Goal: Transaction & Acquisition: Book appointment/travel/reservation

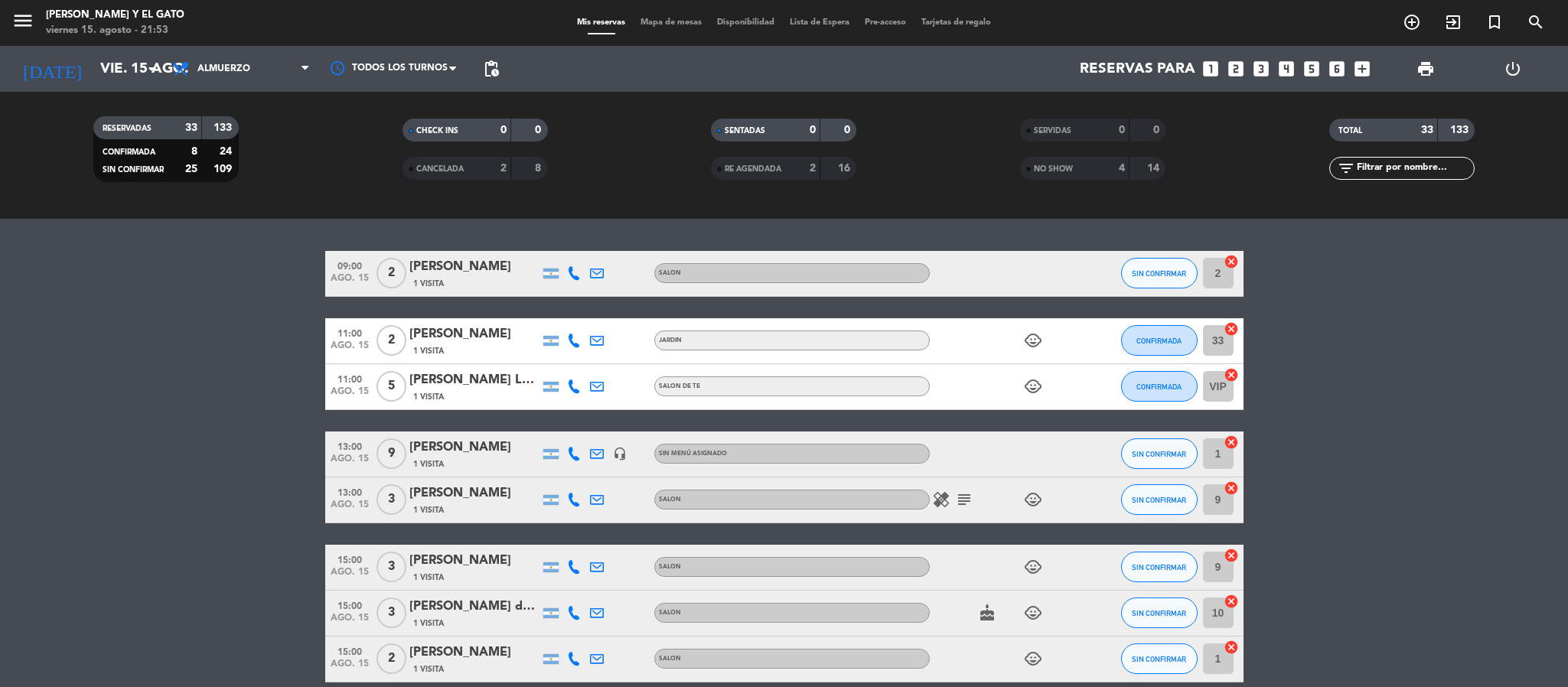
scroll to position [1833, 0]
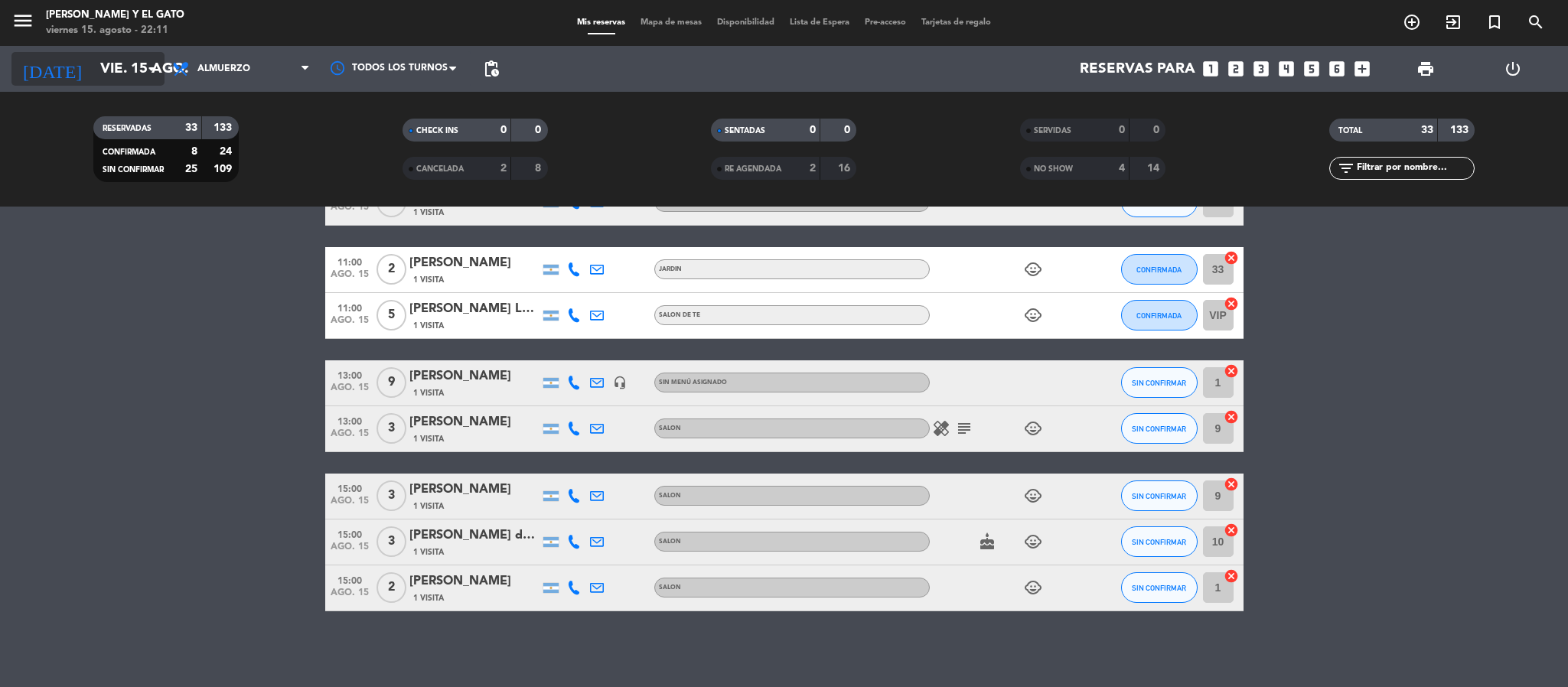
click at [93, 76] on input "vie. 15 ago." at bounding box center [184, 68] width 184 height 32
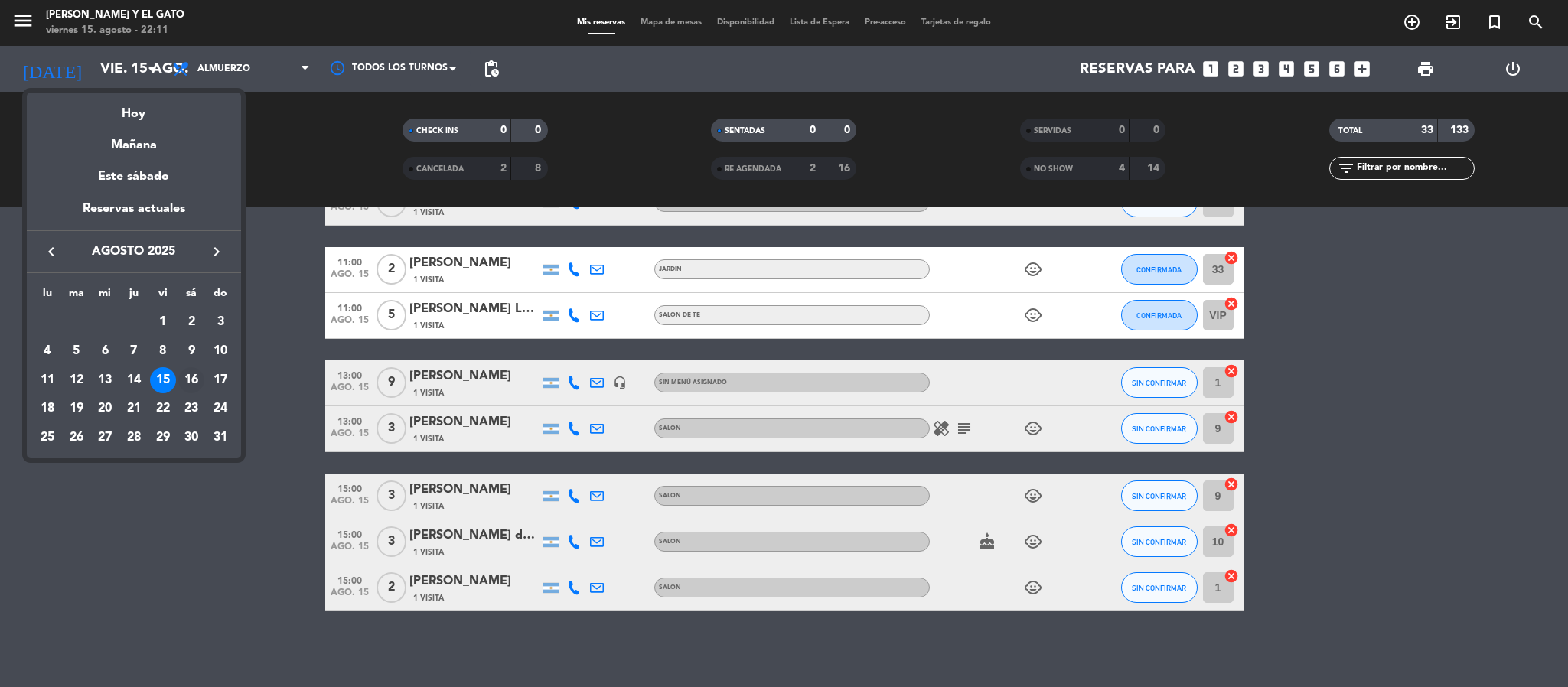
click at [193, 387] on div "16" at bounding box center [191, 380] width 26 height 26
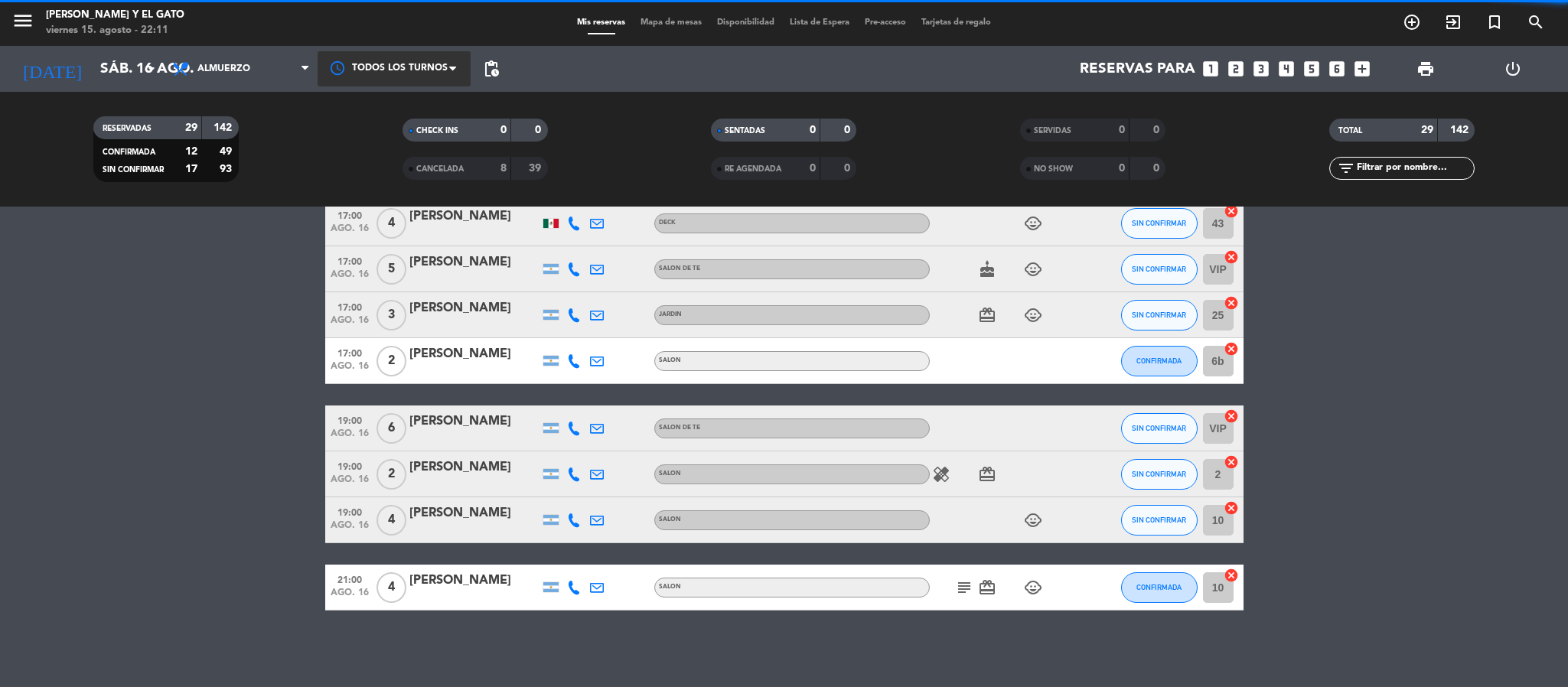
scroll to position [97, 0]
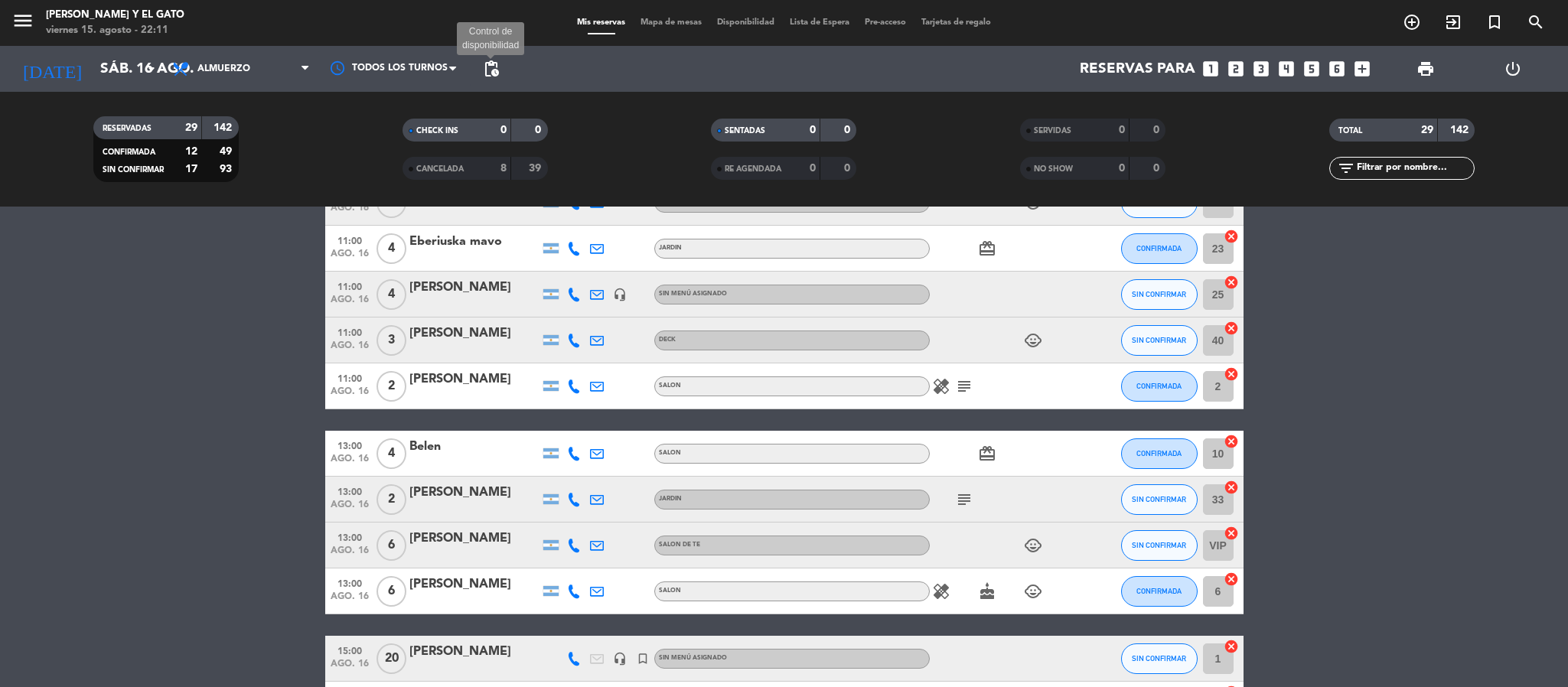
click at [499, 71] on span "pending_actions" at bounding box center [491, 68] width 18 height 18
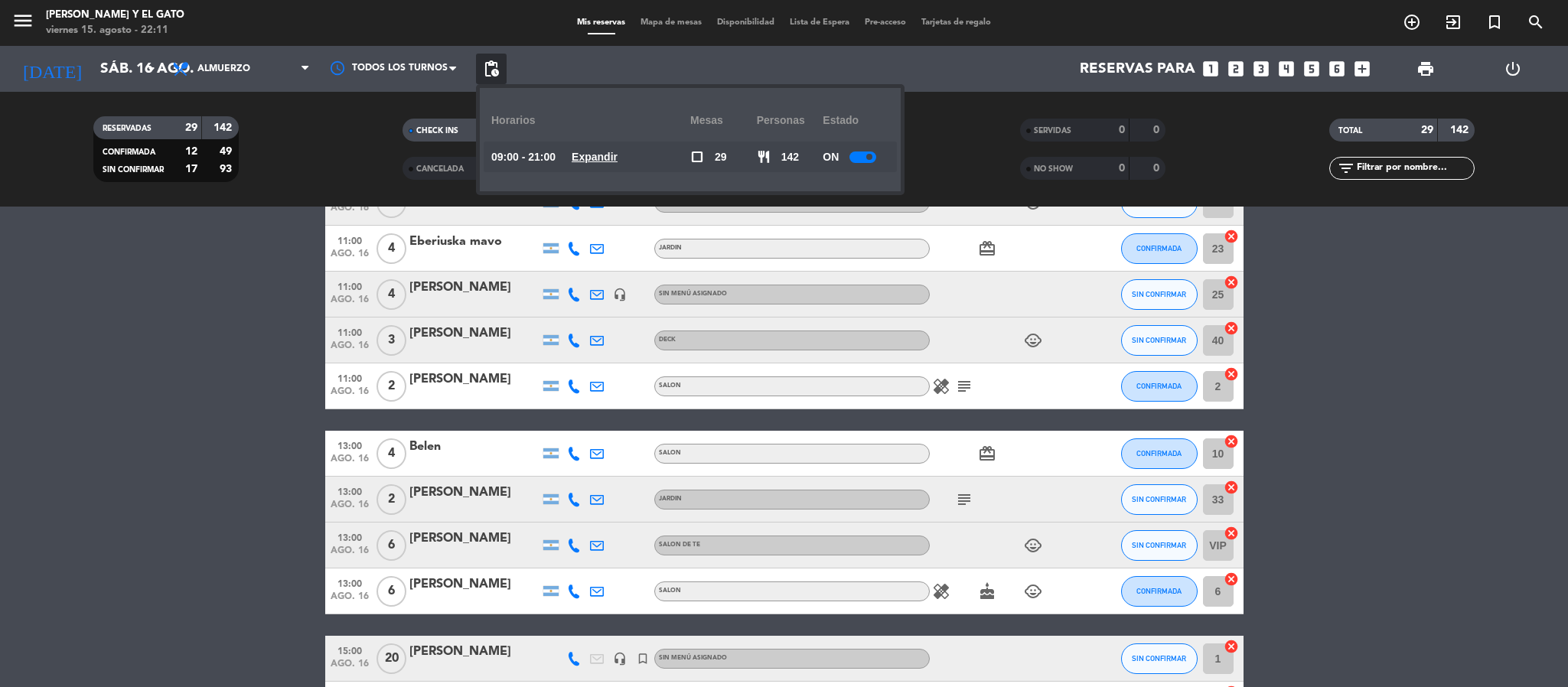
click at [593, 159] on u "Expandir" at bounding box center [594, 157] width 46 height 12
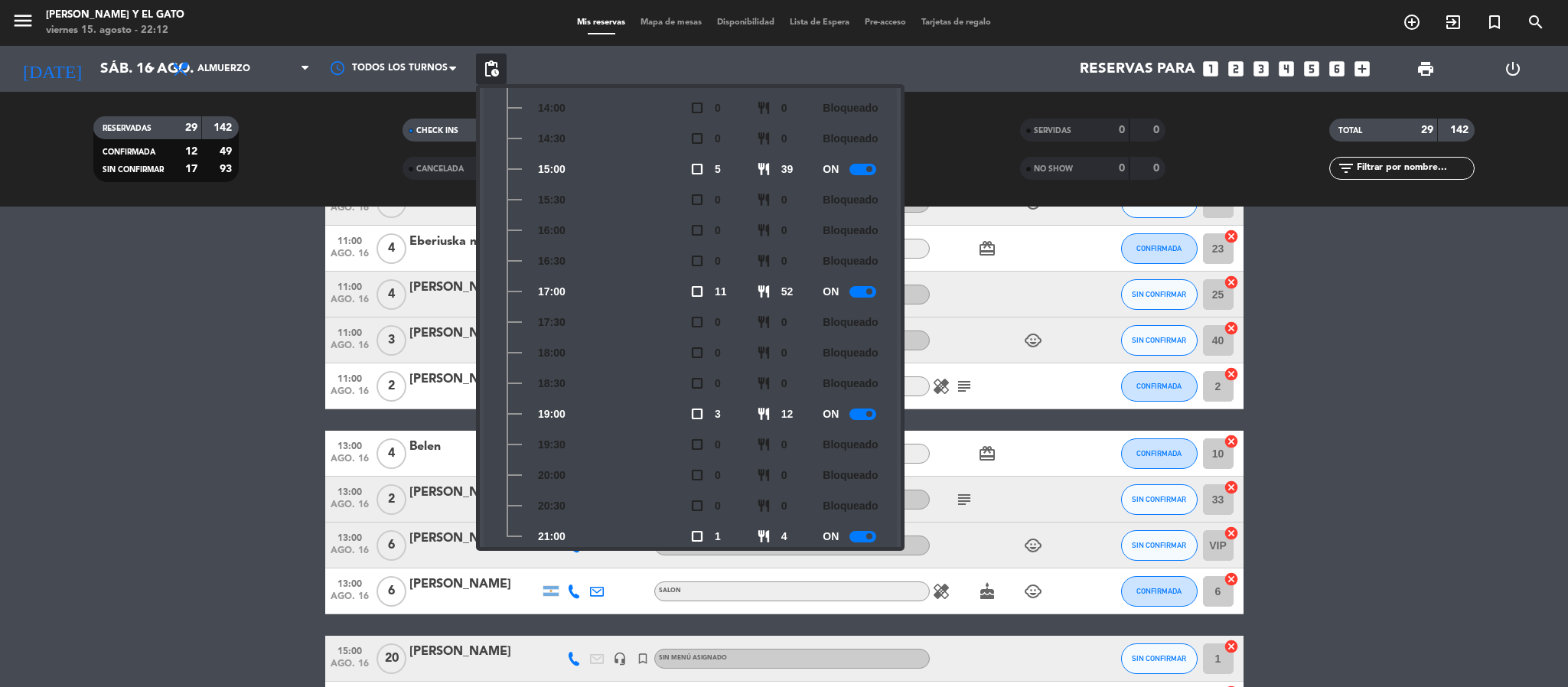
scroll to position [408, 0]
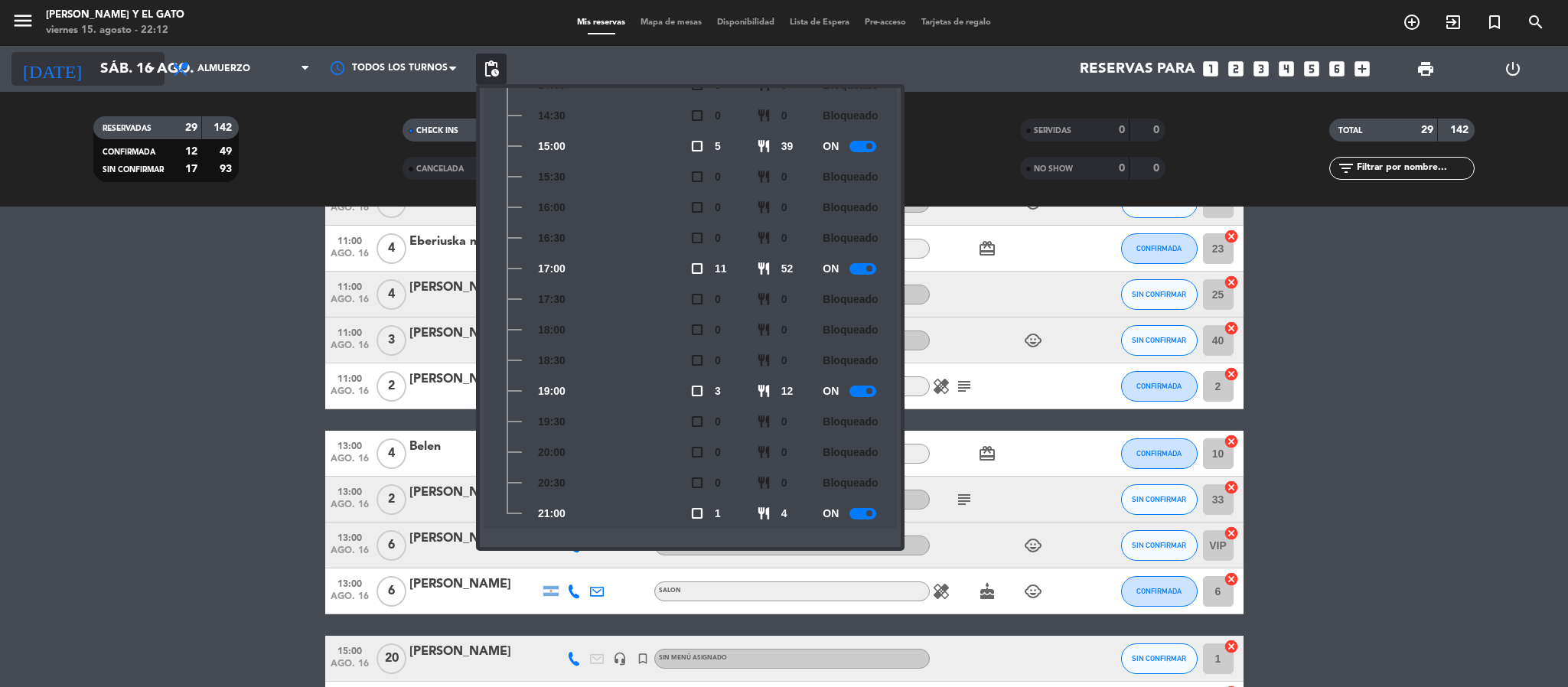
click at [134, 64] on input "sáb. 16 ago." at bounding box center [184, 68] width 184 height 32
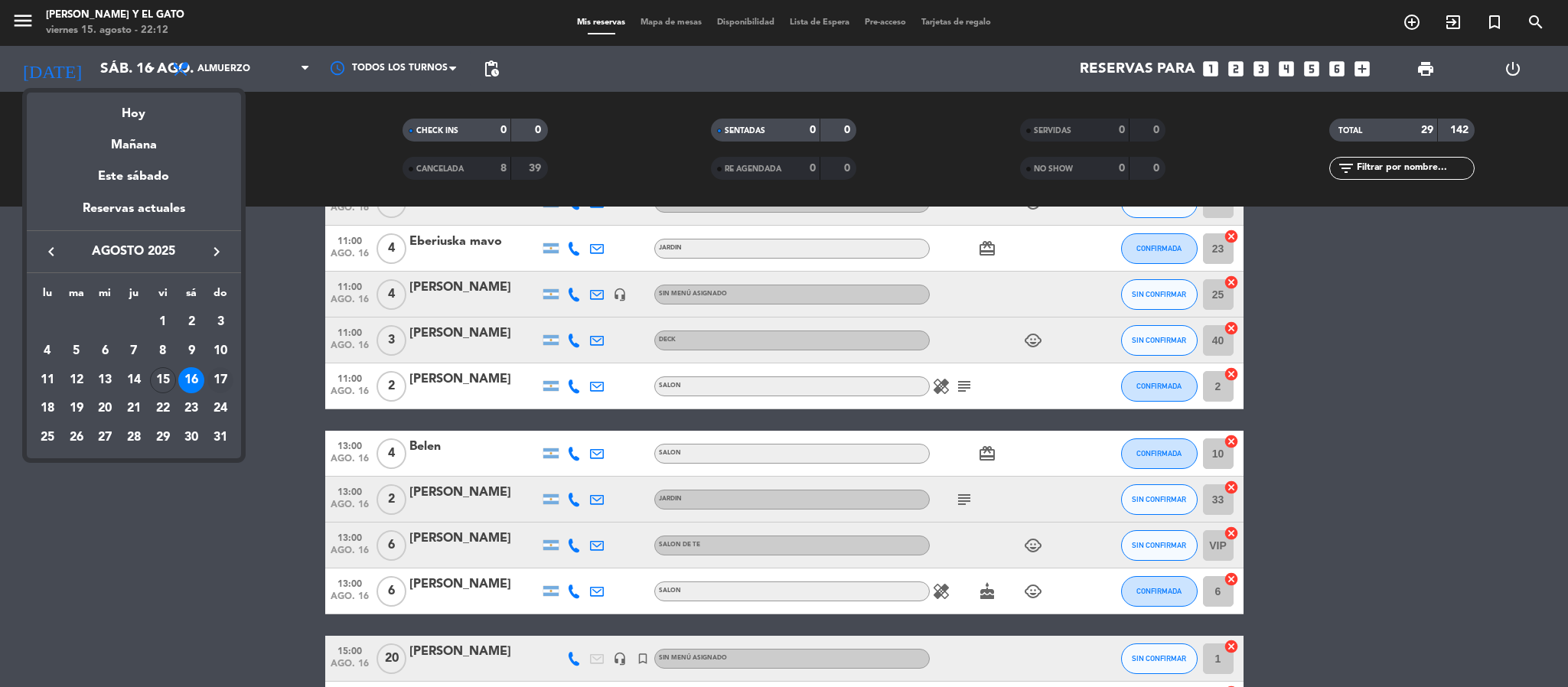
click at [219, 379] on div "17" at bounding box center [221, 380] width 26 height 26
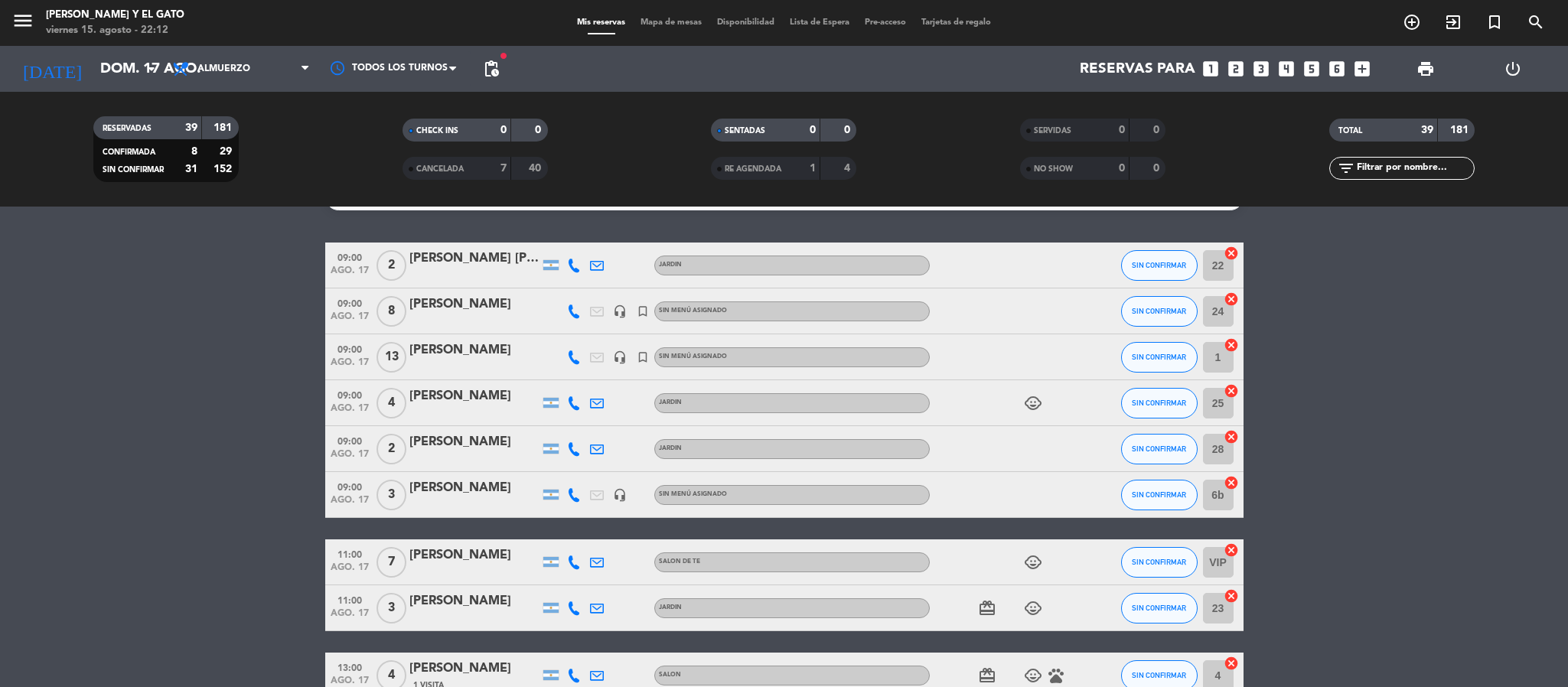
scroll to position [0, 0]
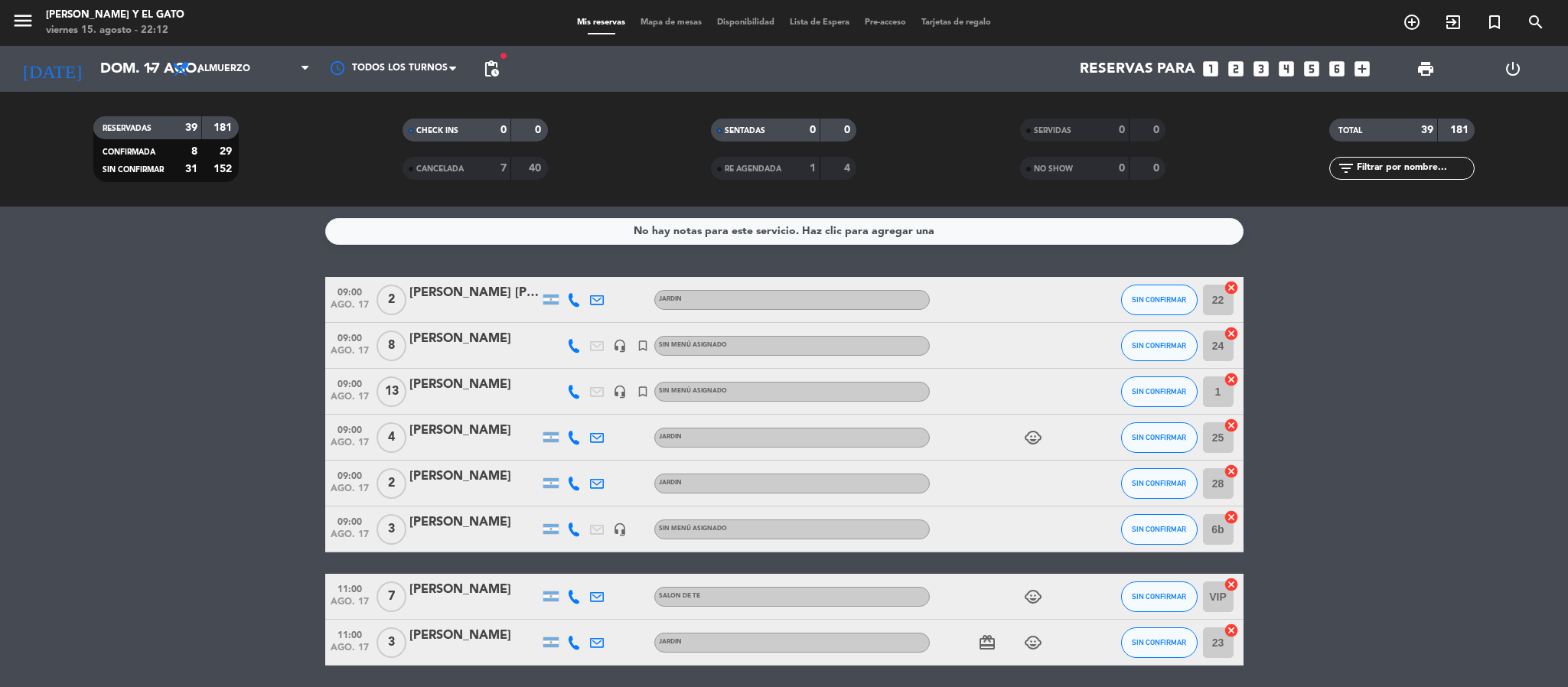
click at [493, 56] on span "pending_actions" at bounding box center [491, 68] width 30 height 30
click at [489, 63] on span "pending_actions" at bounding box center [491, 68] width 18 height 18
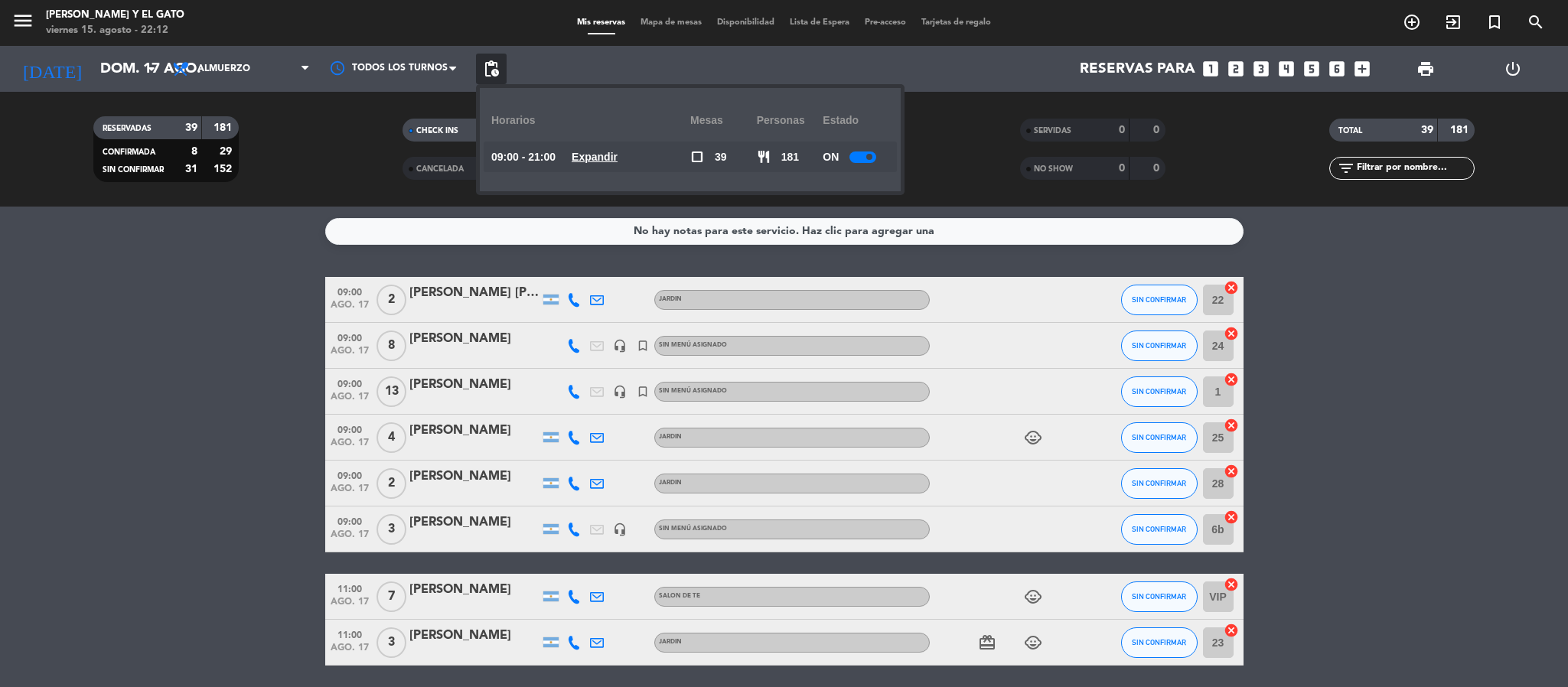
click at [612, 155] on u "Expandir" at bounding box center [594, 157] width 46 height 12
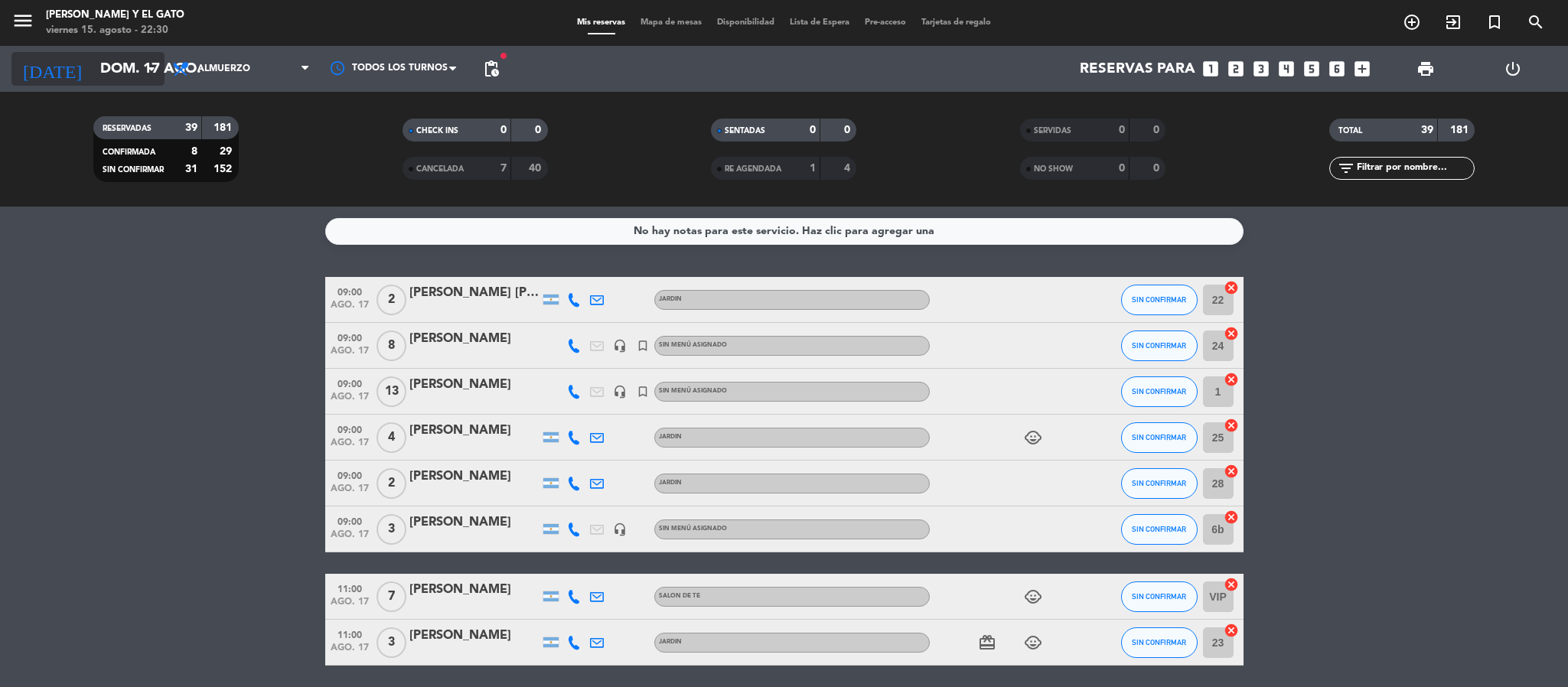
click at [129, 57] on input "dom. 17 ago." at bounding box center [184, 68] width 184 height 32
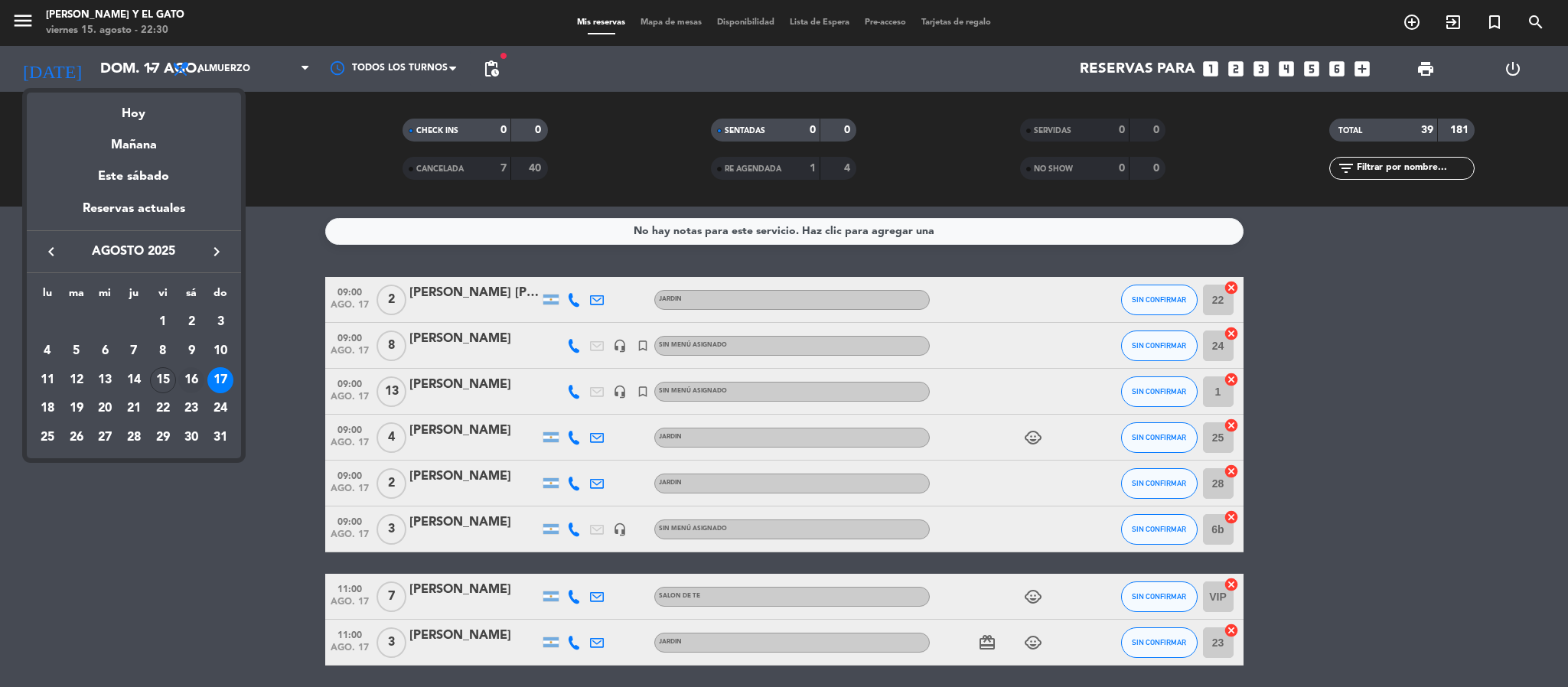
click at [189, 376] on div "16" at bounding box center [191, 380] width 26 height 26
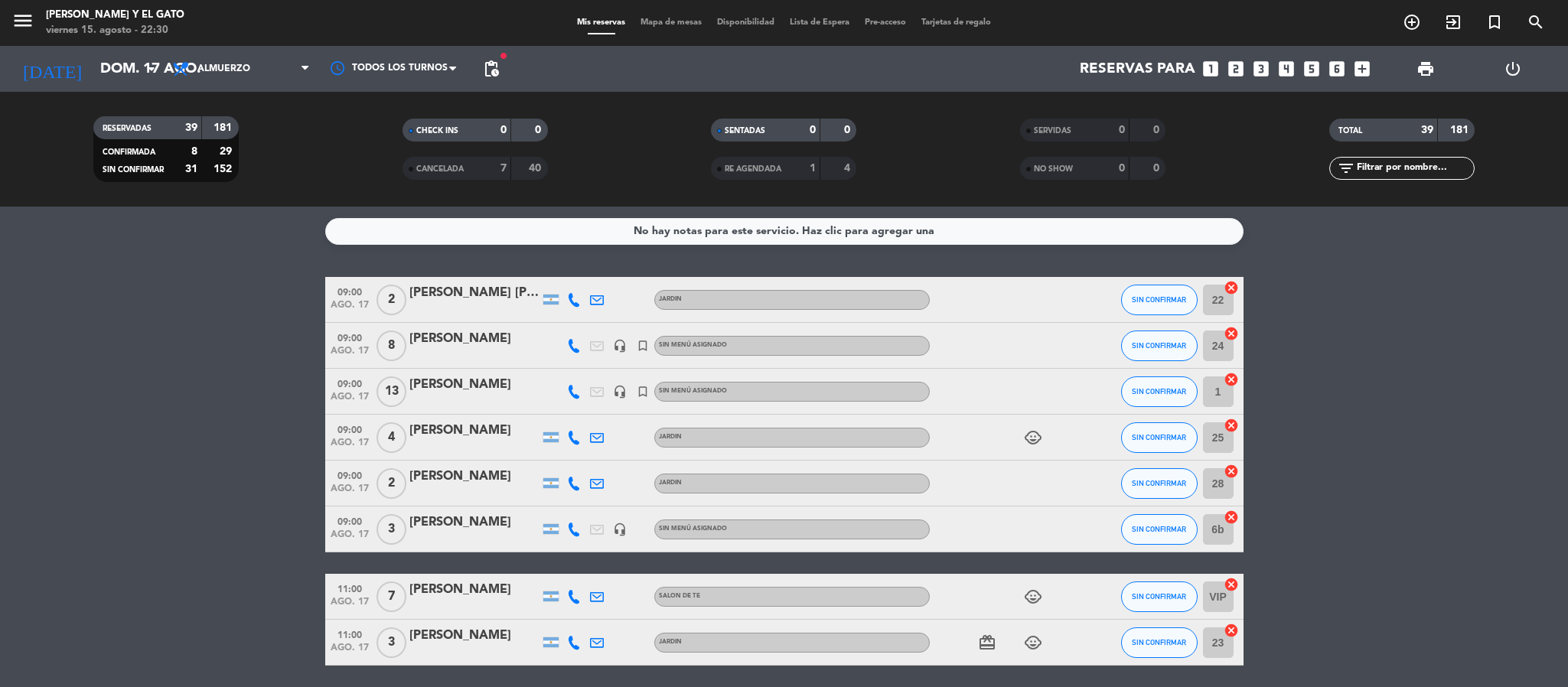
type input "sáb. 16 ago."
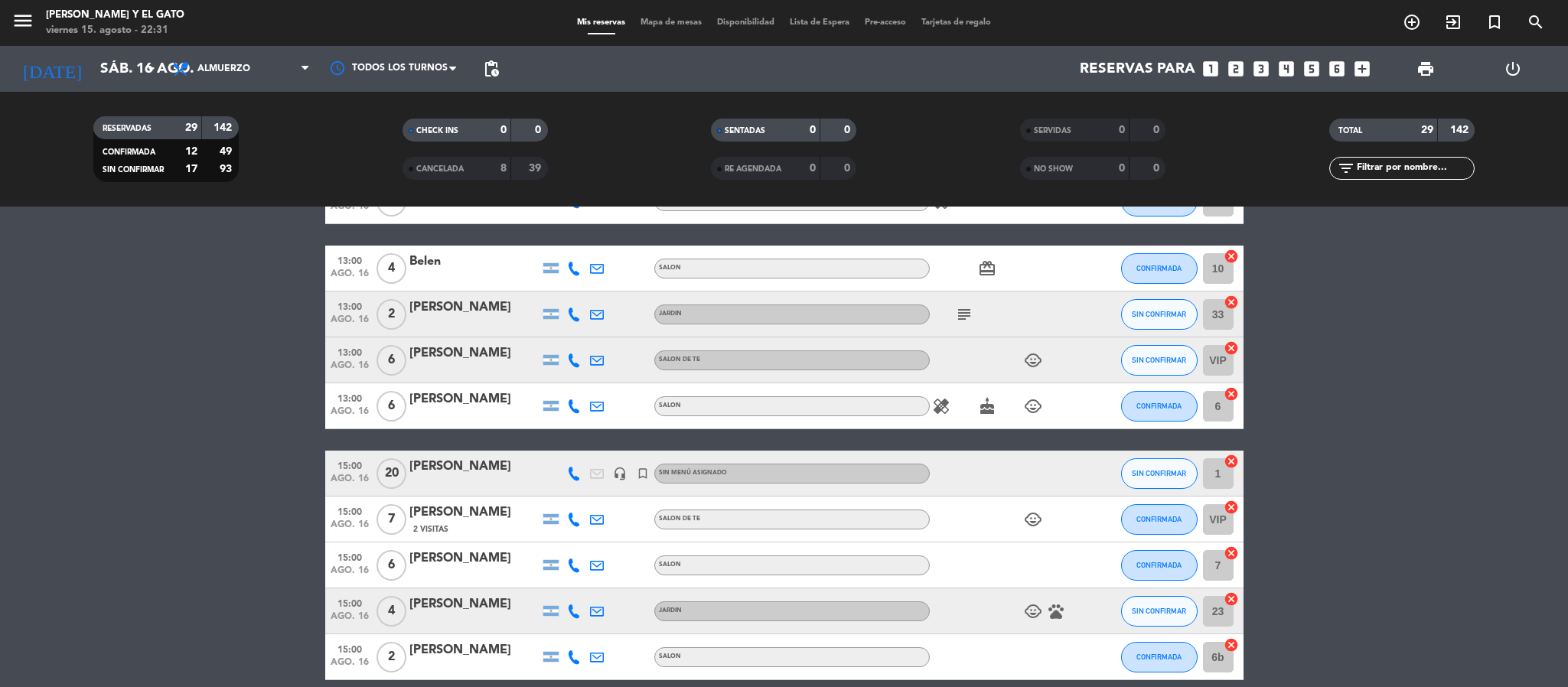
scroll to position [229, 0]
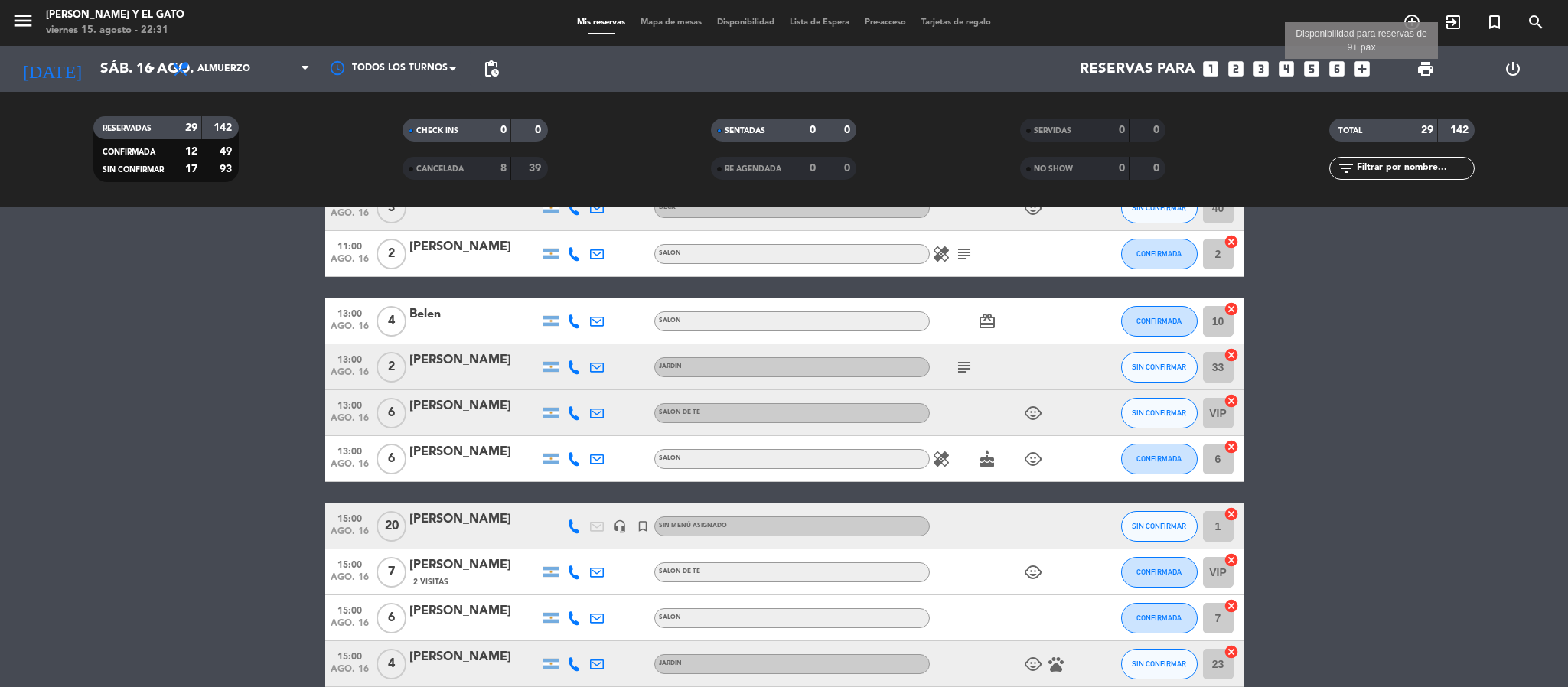
click at [1361, 67] on icon "add_box" at bounding box center [1361, 68] width 20 height 20
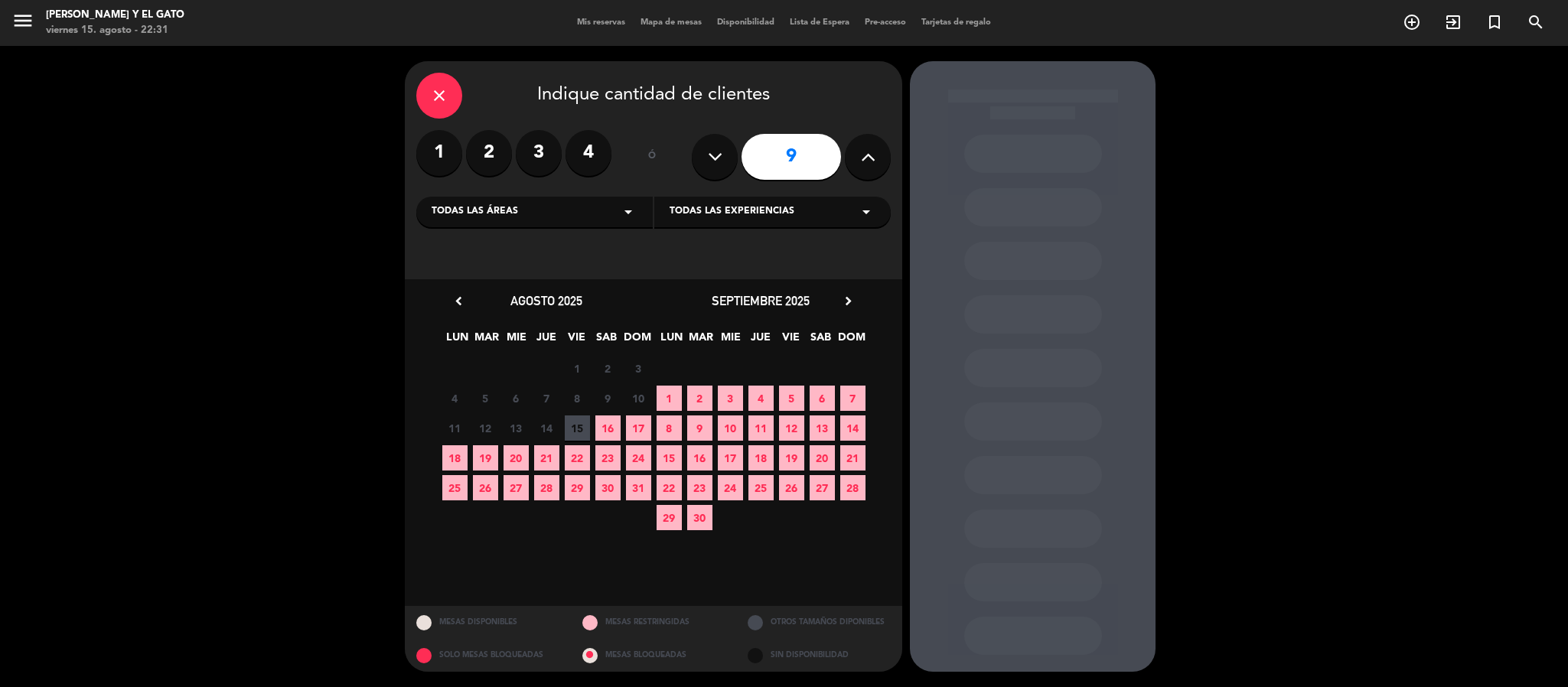
click at [723, 166] on button at bounding box center [714, 157] width 46 height 46
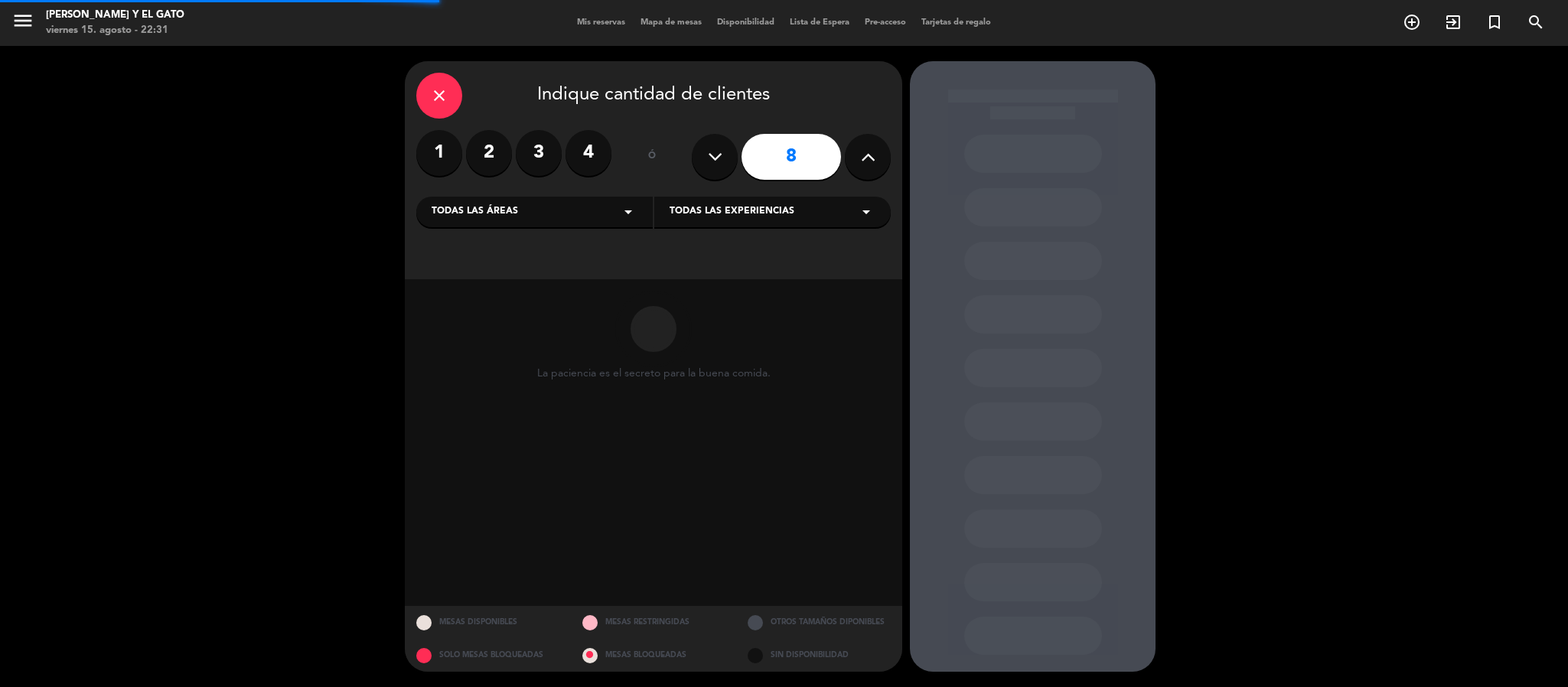
click at [723, 166] on button at bounding box center [714, 157] width 46 height 46
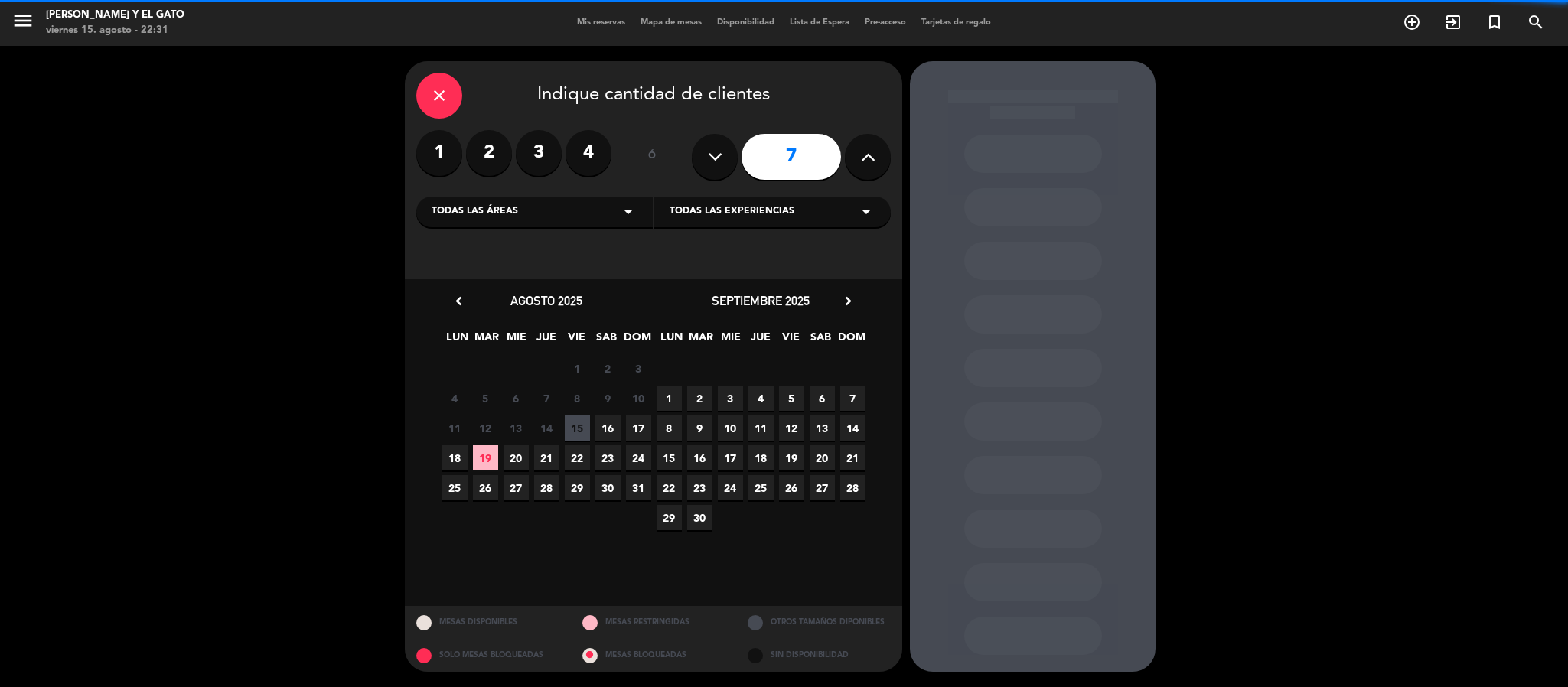
click at [723, 166] on button at bounding box center [714, 157] width 46 height 46
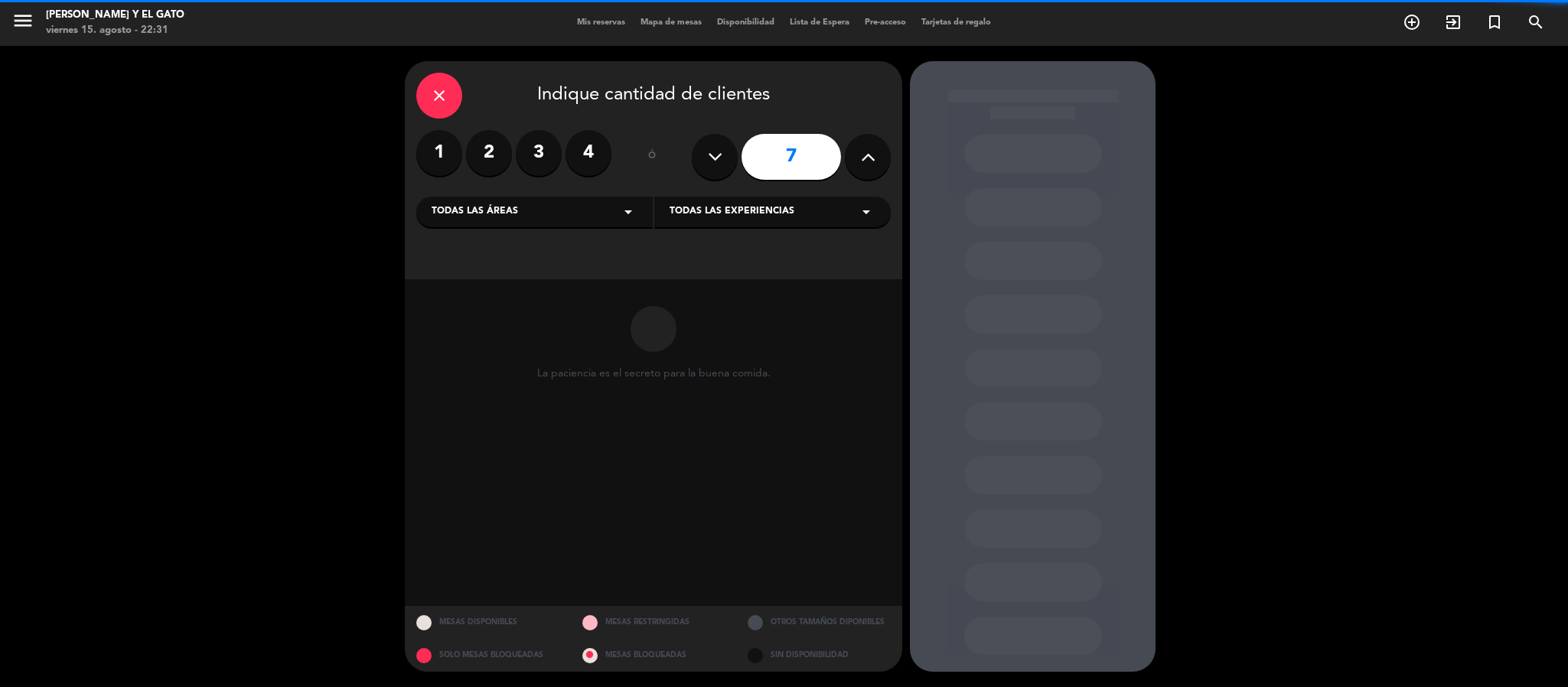
type input "6"
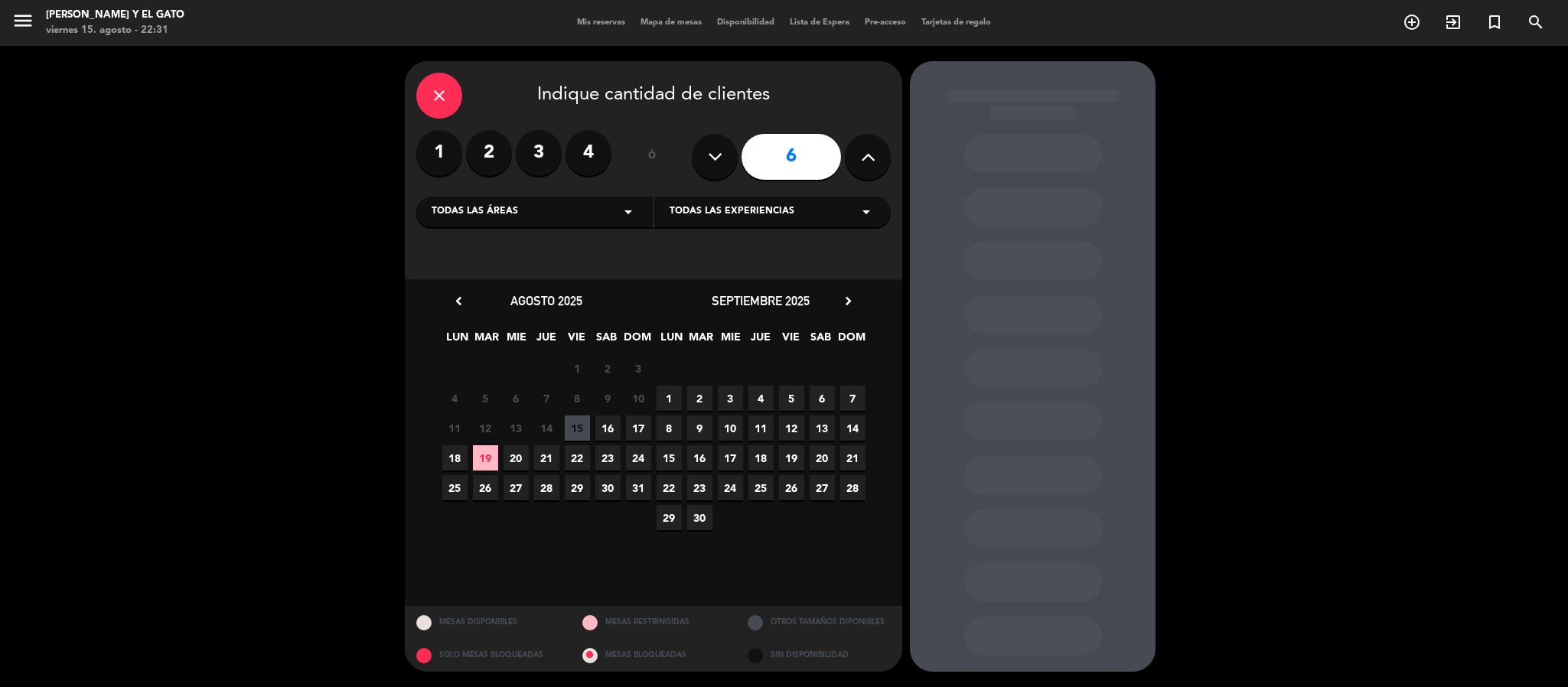
click at [607, 427] on span "16" at bounding box center [607, 427] width 25 height 25
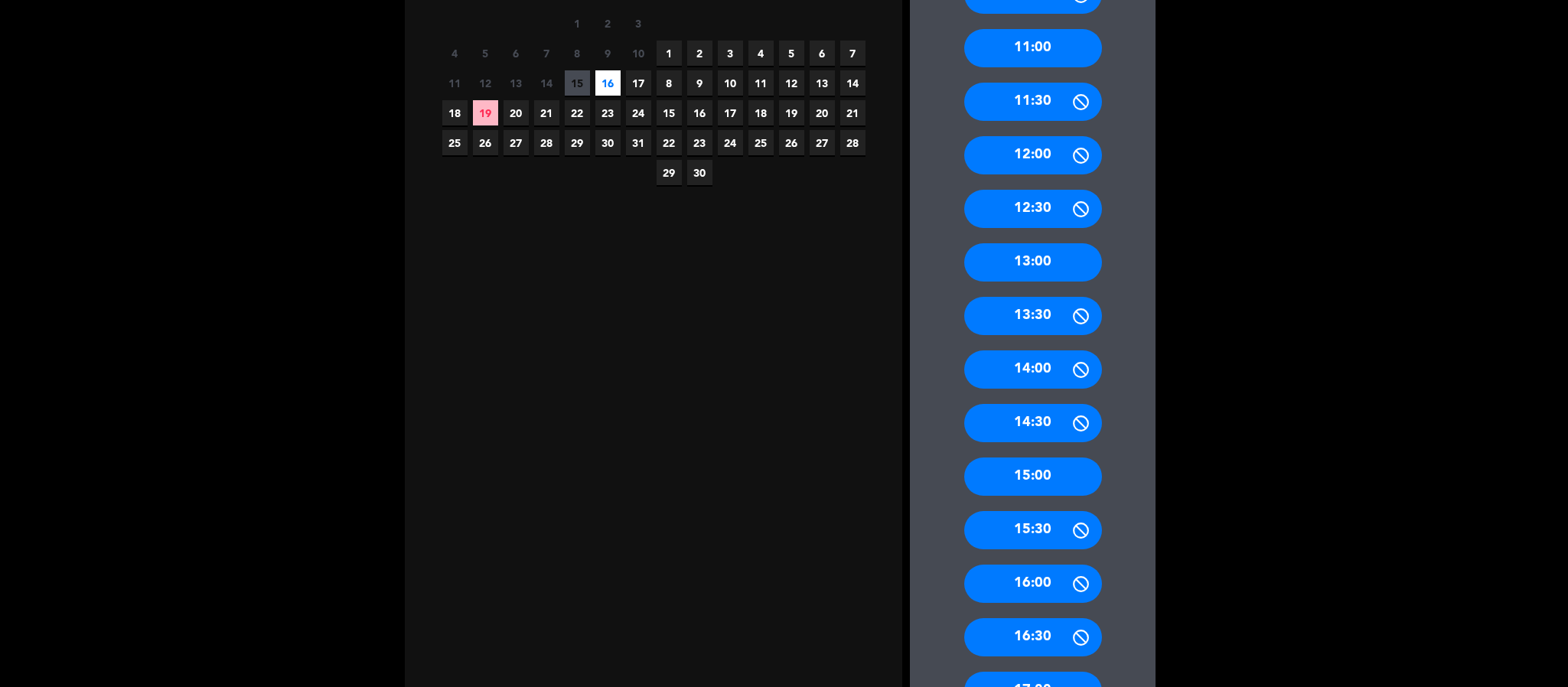
scroll to position [344, 0]
click at [1040, 262] on div "13:00" at bounding box center [1032, 263] width 138 height 38
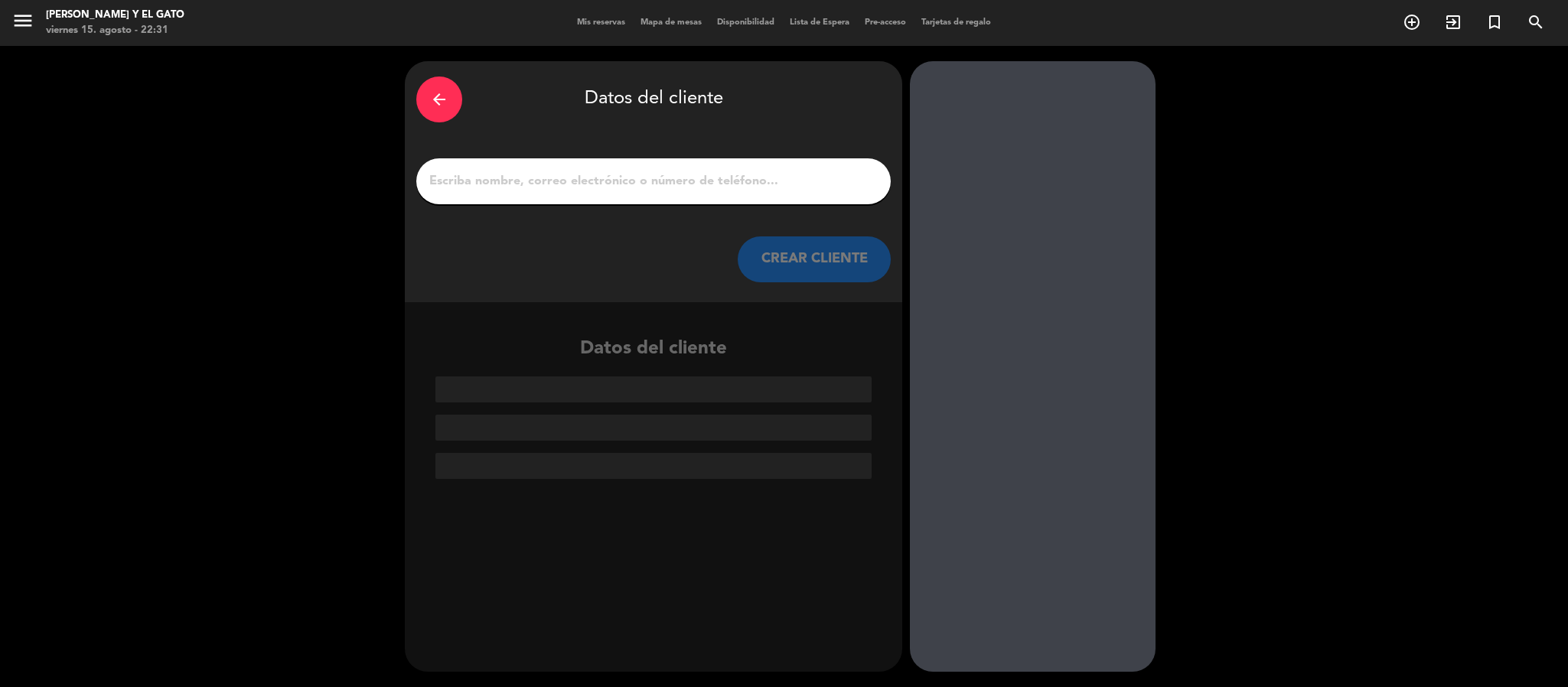
click at [665, 184] on input "1" at bounding box center [653, 181] width 452 height 22
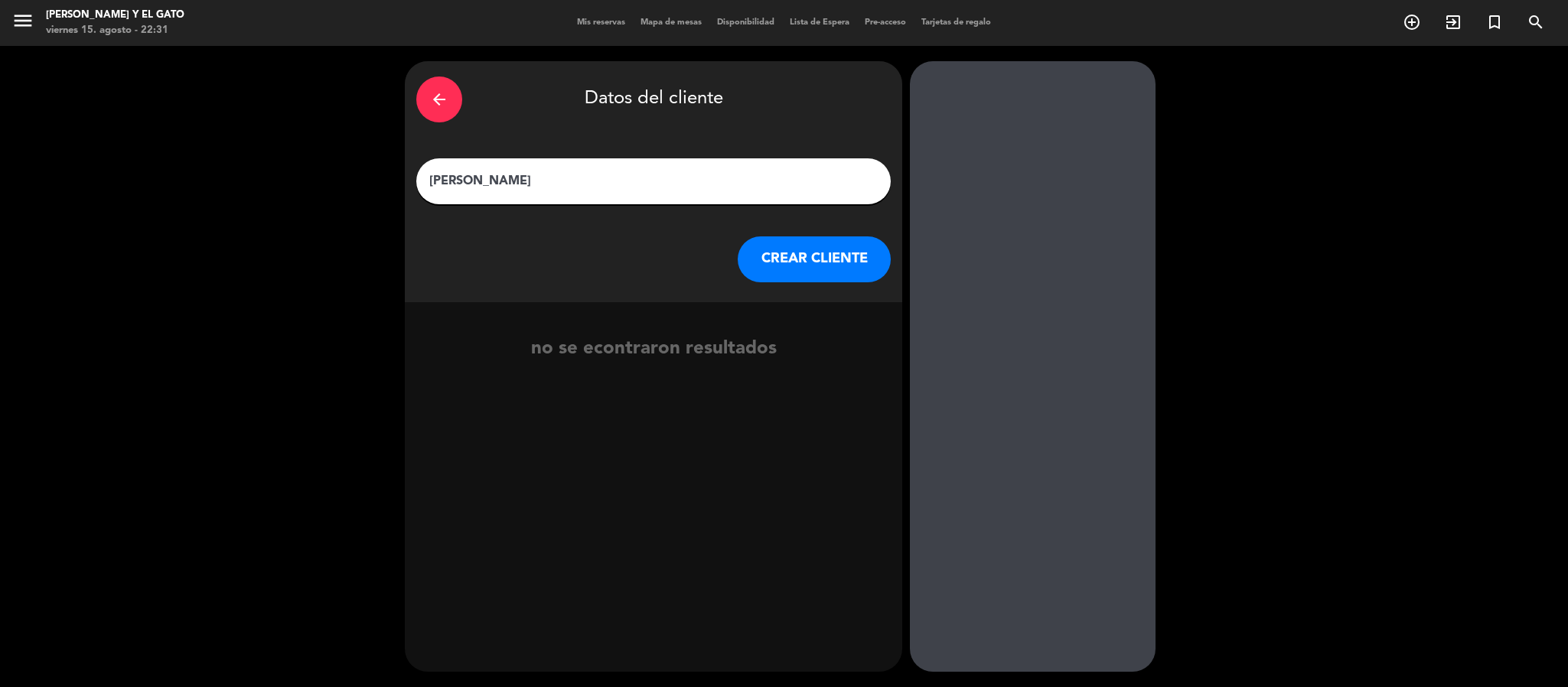
type input "[PERSON_NAME]"
click at [819, 260] on button "CREAR CLIENTE" at bounding box center [813, 259] width 153 height 46
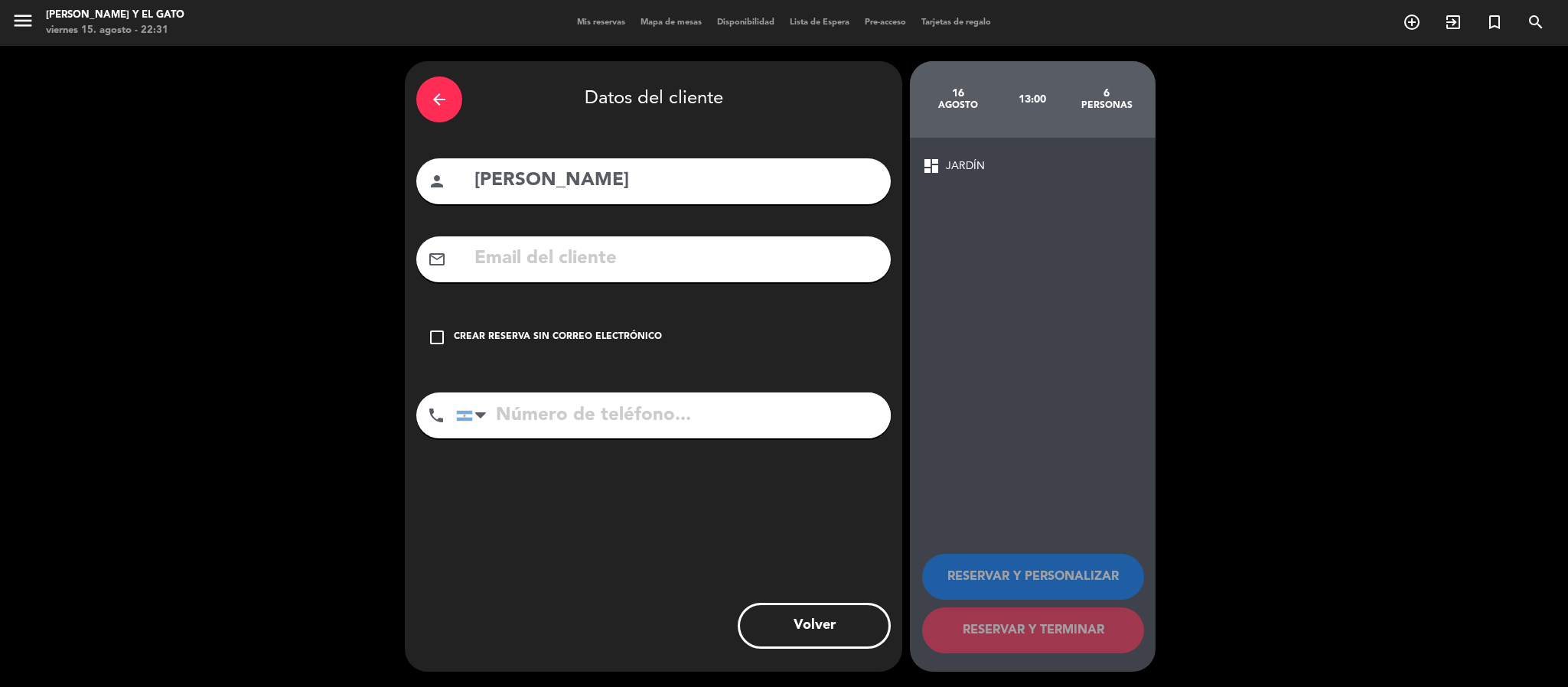
click at [652, 254] on input "text" at bounding box center [676, 259] width 407 height 31
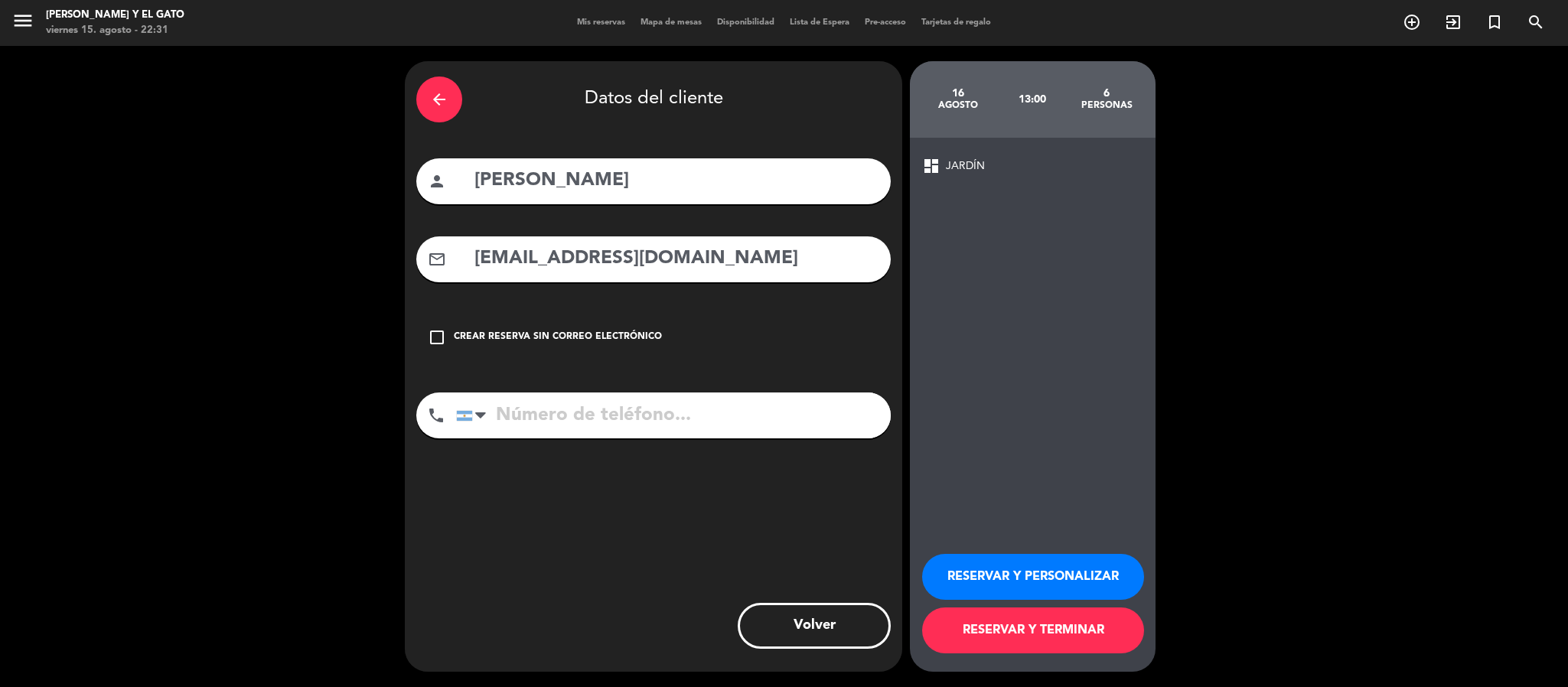
type input "[EMAIL_ADDRESS][DOMAIN_NAME]"
click at [561, 420] on input "tel" at bounding box center [673, 415] width 434 height 46
click at [562, 427] on input "tel" at bounding box center [673, 415] width 434 height 46
type input "1165471348"
click at [999, 578] on button "RESERVAR Y PERSONALIZAR" at bounding box center [1032, 576] width 222 height 46
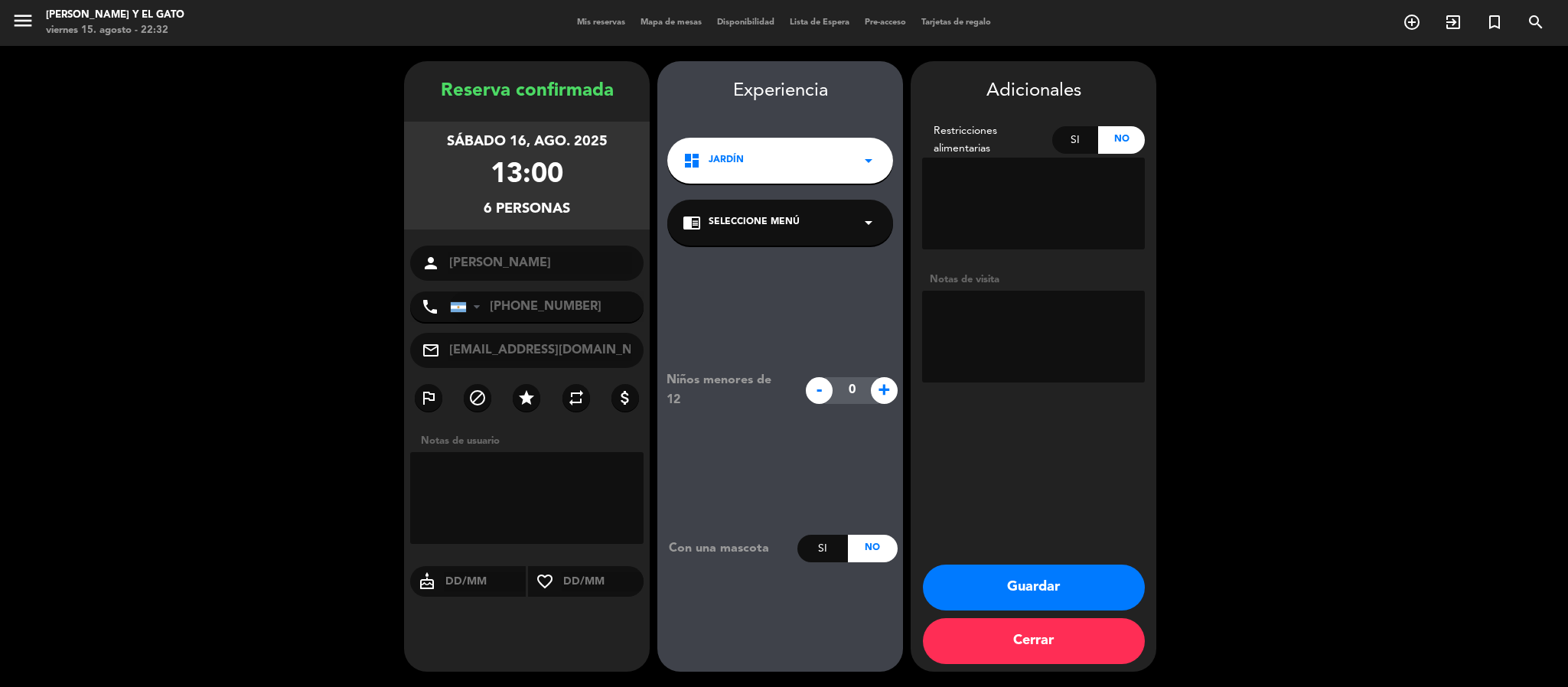
click at [722, 147] on div "dashboard JARDÍN arrow_drop_down" at bounding box center [780, 160] width 226 height 46
click at [802, 152] on div "dashboard JARDÍN arrow_drop_down" at bounding box center [780, 160] width 226 height 46
click at [1042, 591] on button "Guardar" at bounding box center [1033, 587] width 222 height 46
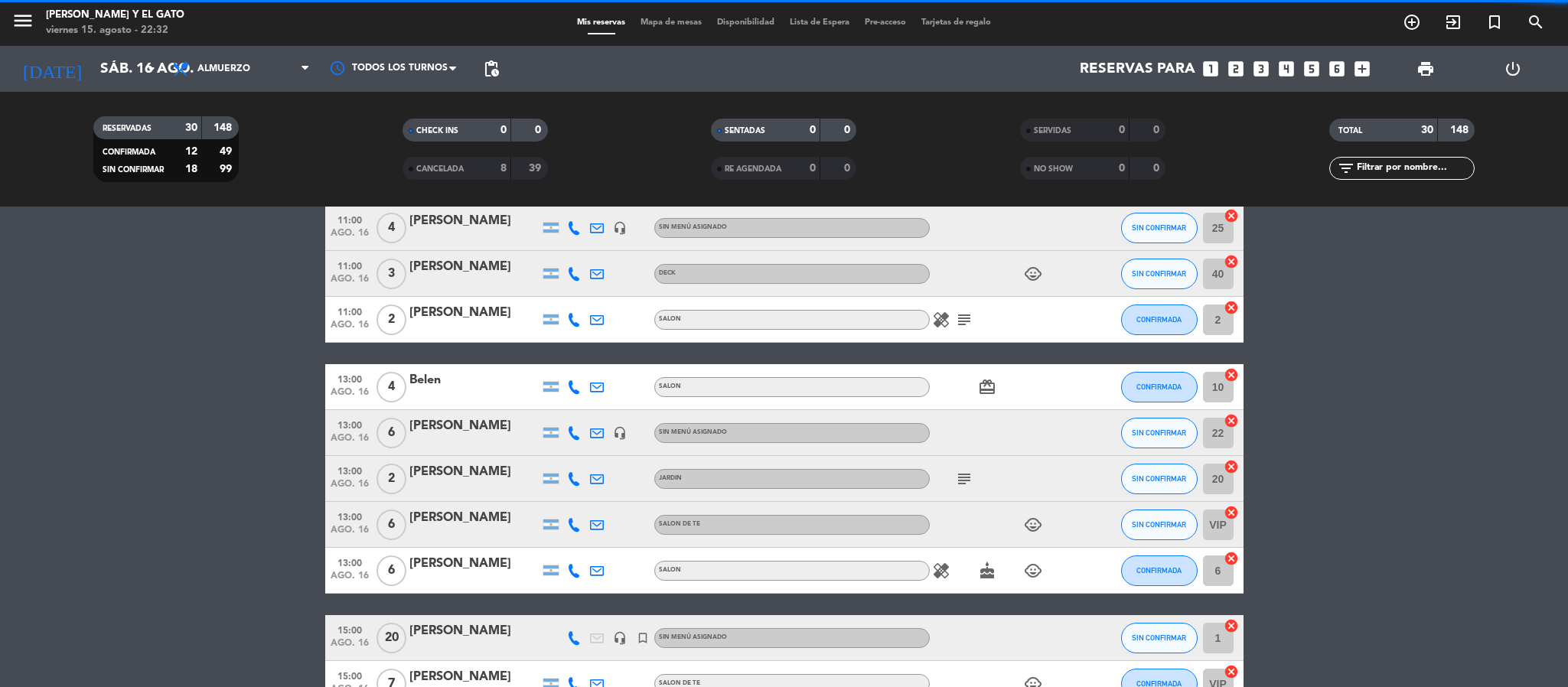
scroll to position [229, 0]
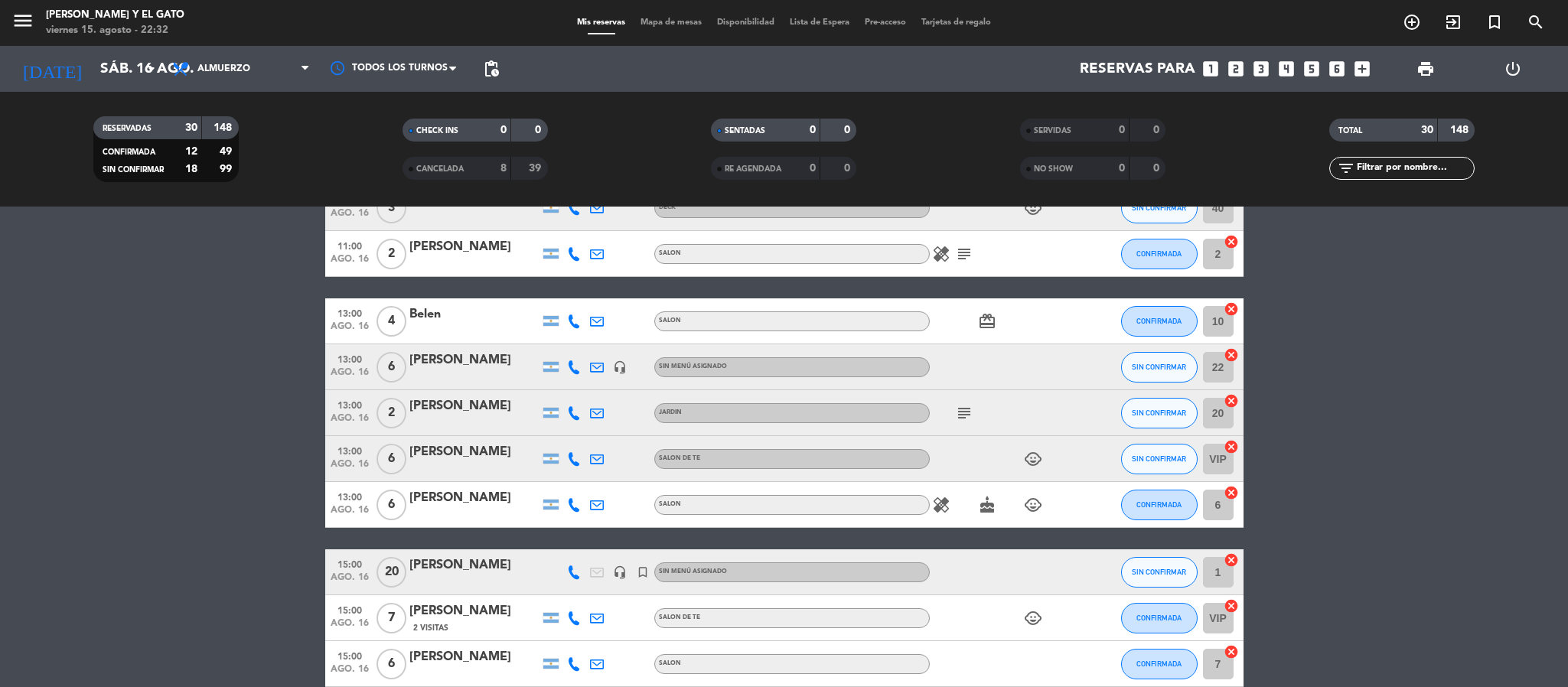
click at [1235, 350] on icon "cancel" at bounding box center [1231, 355] width 16 height 16
click at [1217, 365] on icon "border_all" at bounding box center [1220, 367] width 18 height 18
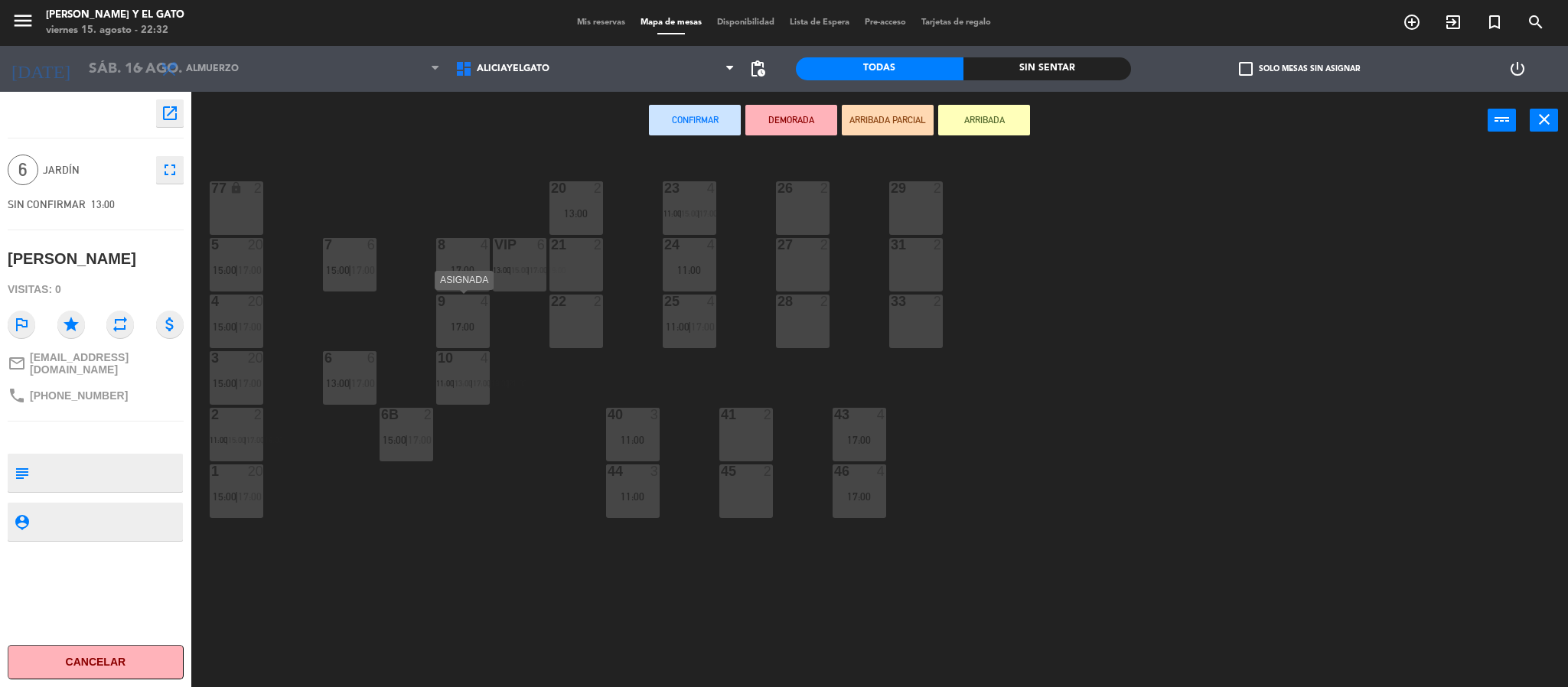
click at [455, 310] on div "9 4 17:00" at bounding box center [463, 321] width 54 height 54
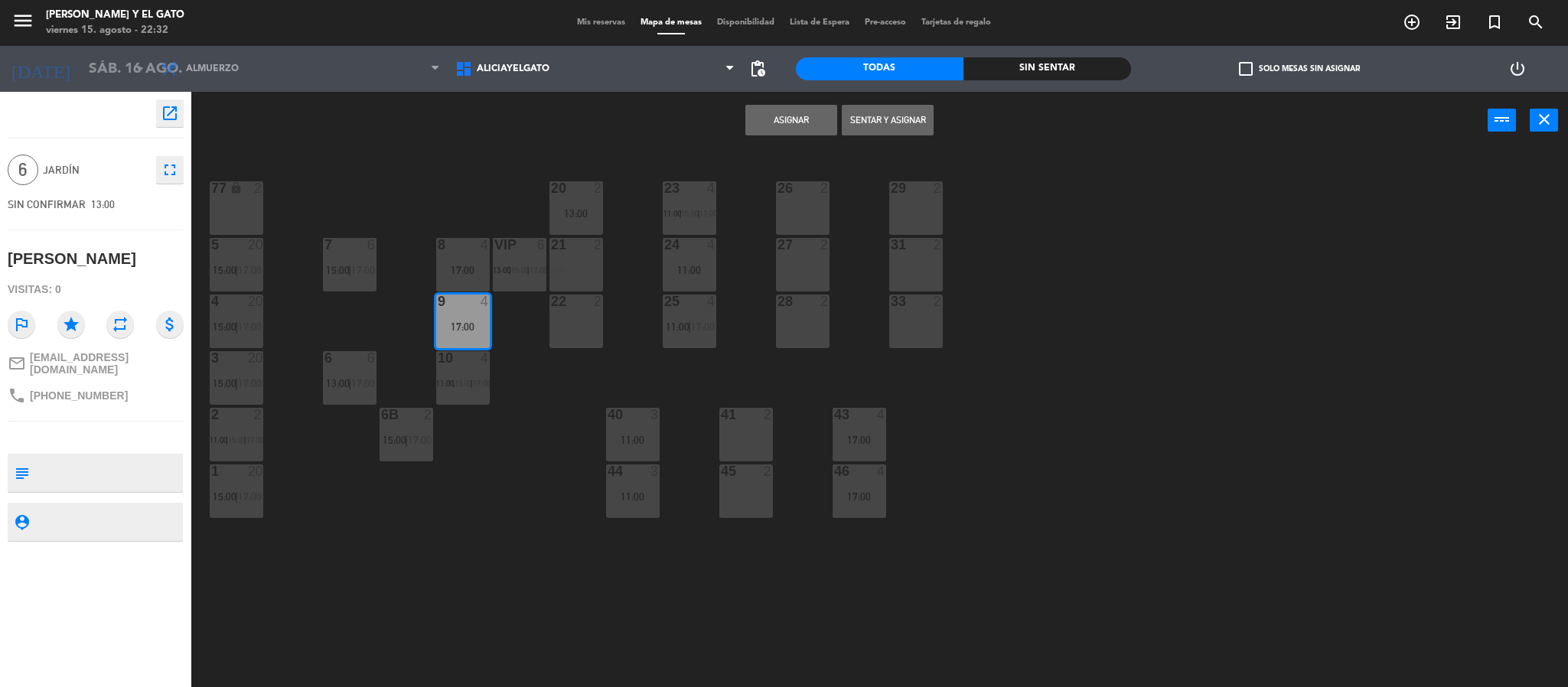
click at [756, 119] on button "Asignar" at bounding box center [791, 119] width 92 height 30
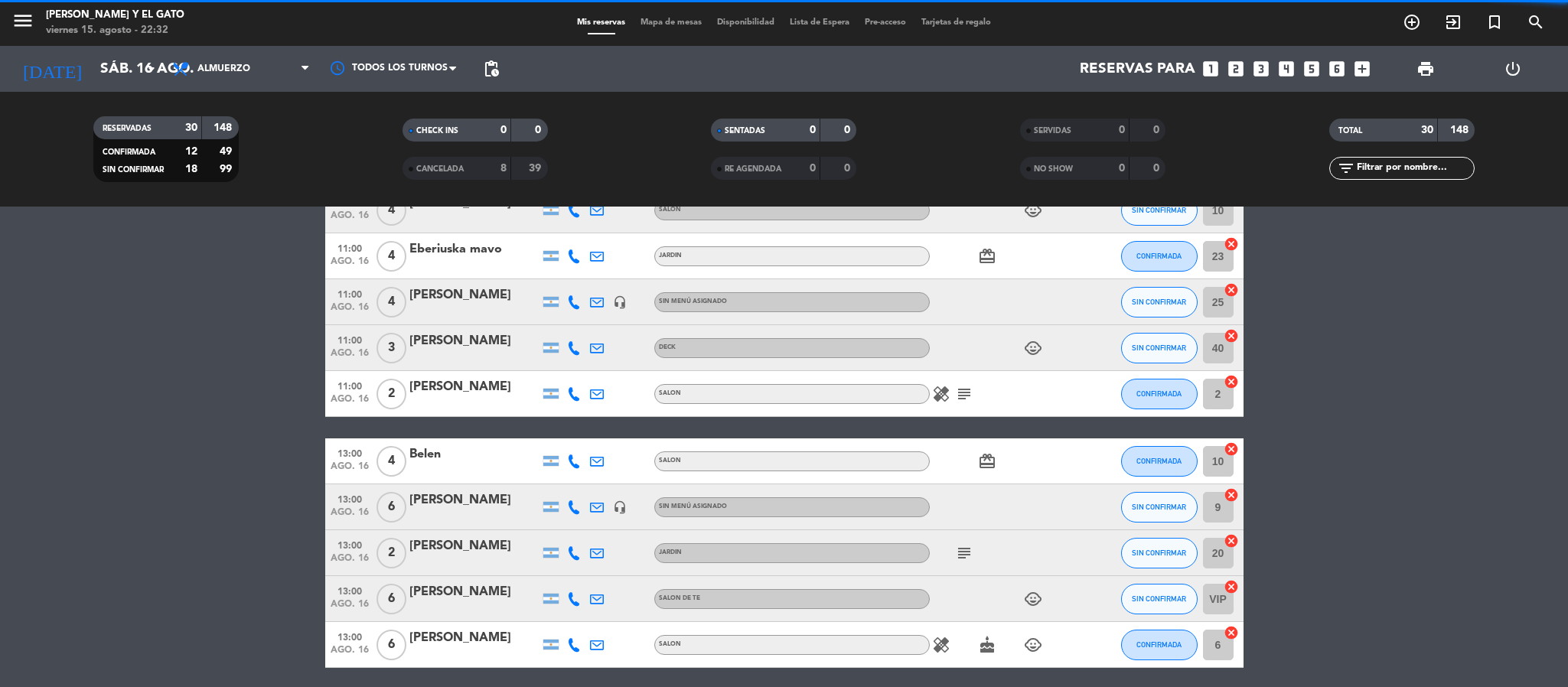
scroll to position [229, 0]
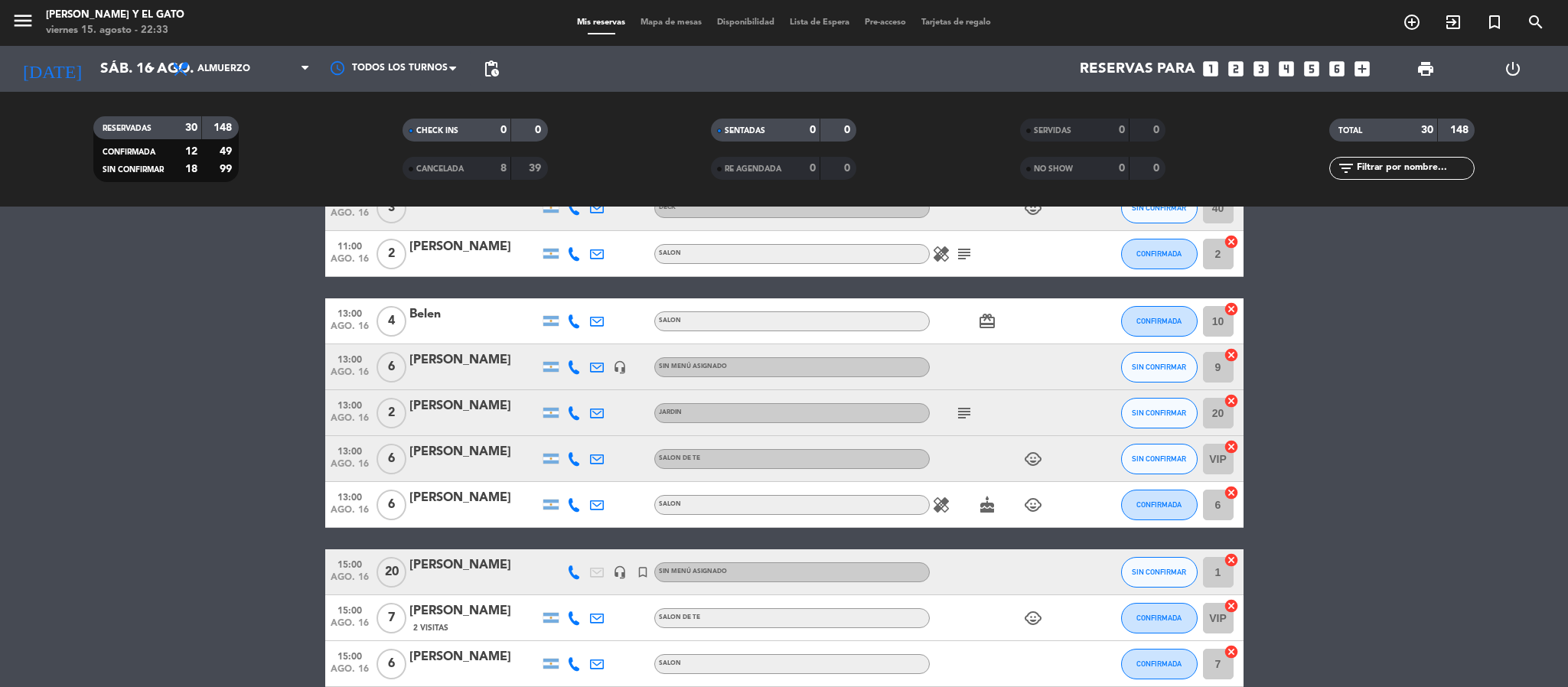
click at [1229, 356] on icon "cancel" at bounding box center [1231, 355] width 16 height 16
click at [1219, 369] on icon "border_all" at bounding box center [1220, 367] width 18 height 18
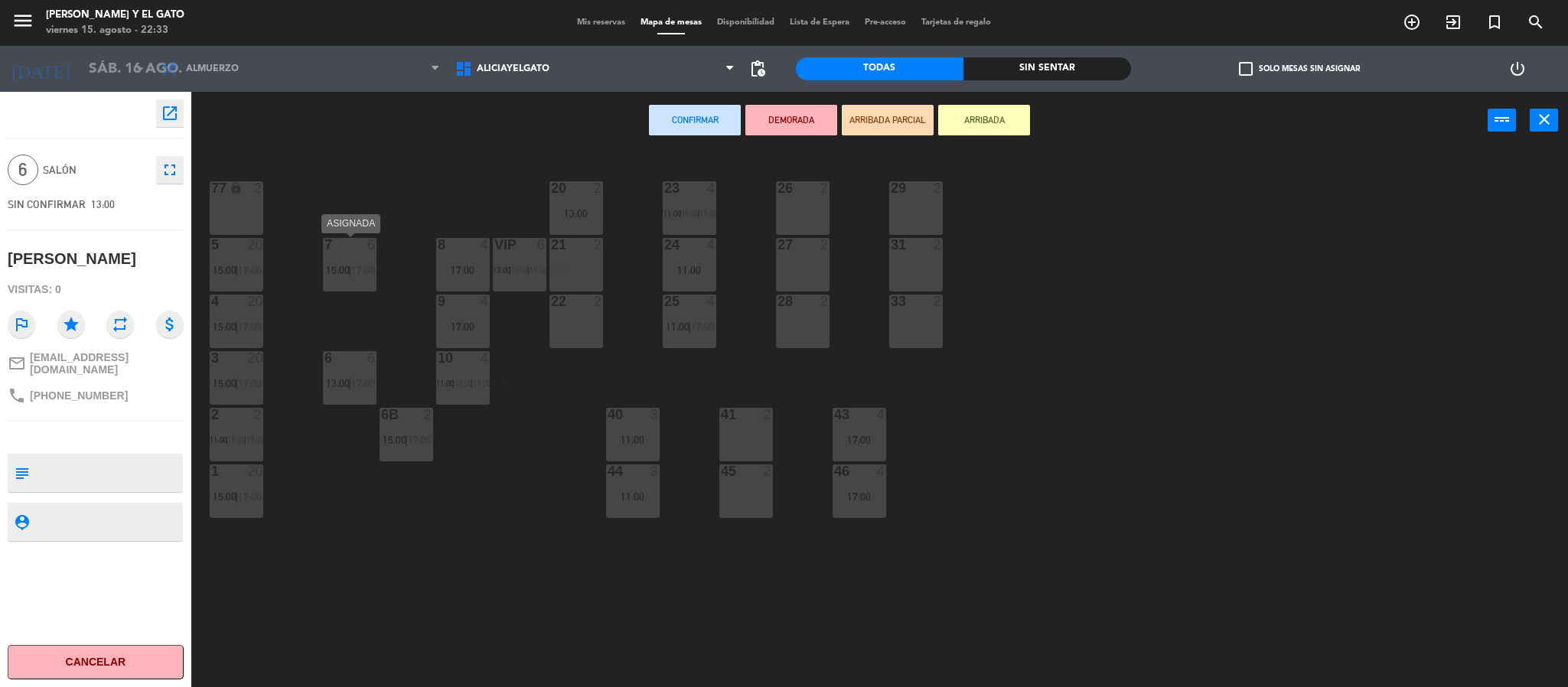
click at [347, 262] on div "7 6 15:00 | 17:00" at bounding box center [350, 265] width 54 height 54
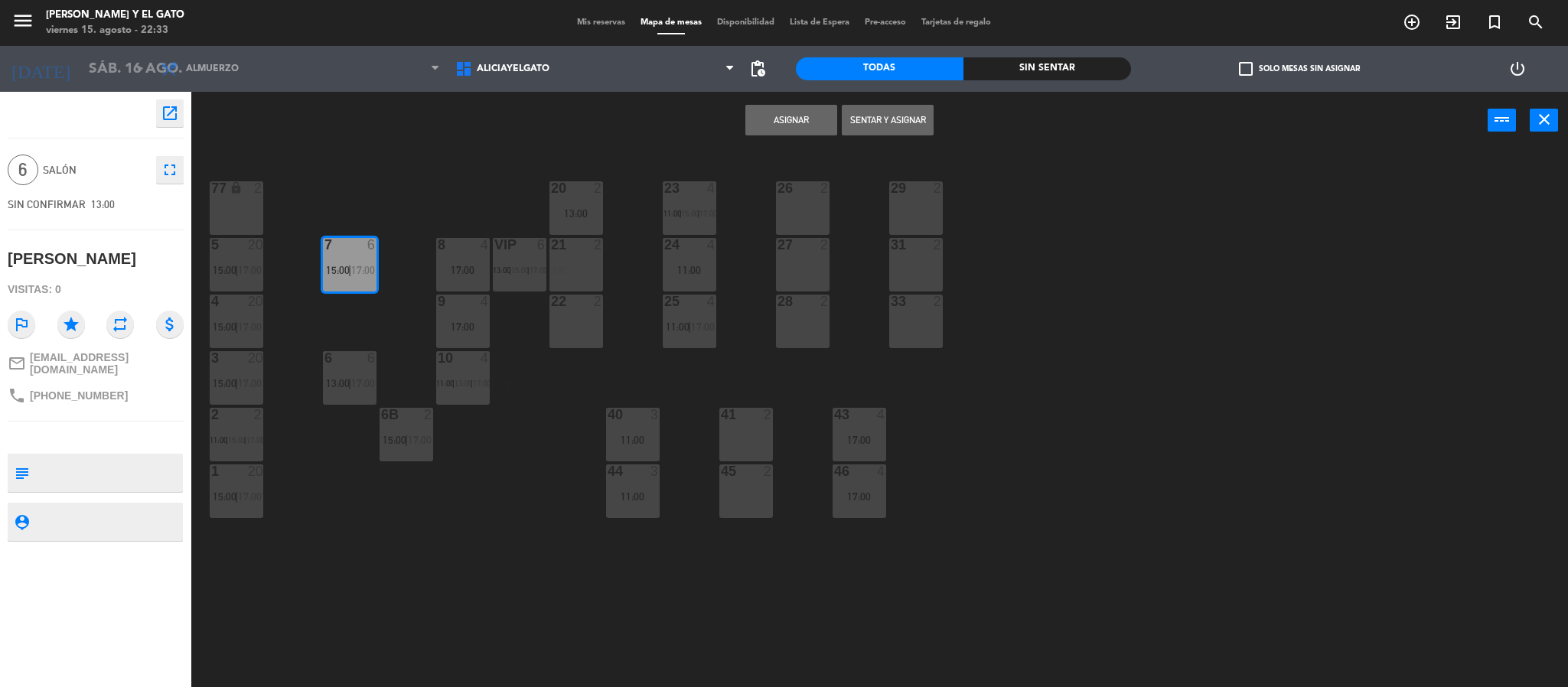
click at [790, 119] on button "Asignar" at bounding box center [791, 119] width 92 height 30
